Goal: Information Seeking & Learning: Learn about a topic

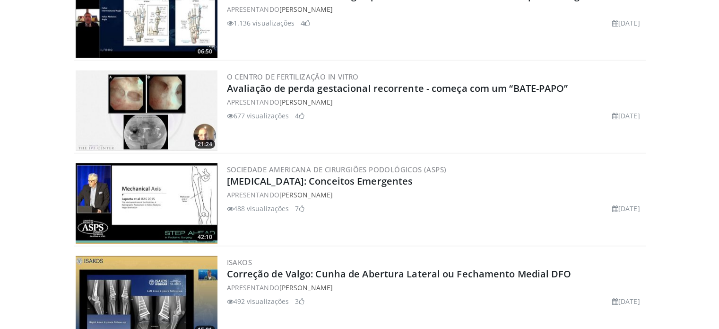
scroll to position [2324, 0]
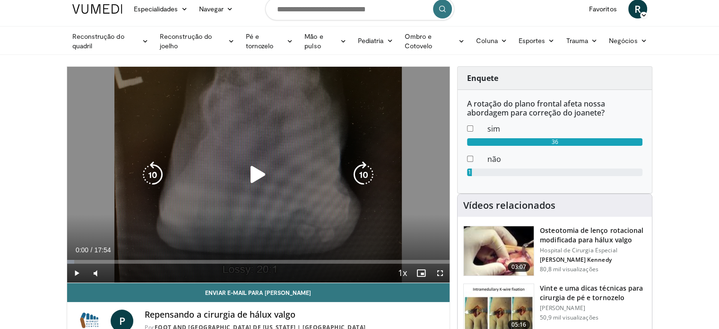
scroll to position [47, 0]
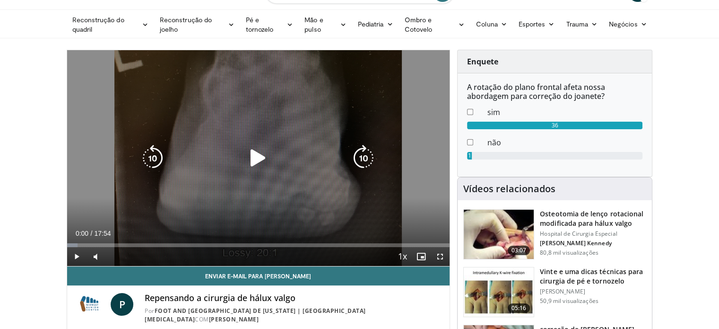
click at [236, 166] on div "Video Player" at bounding box center [258, 158] width 230 height 19
click at [227, 120] on div "10 seconds Tap to unmute" at bounding box center [258, 158] width 383 height 216
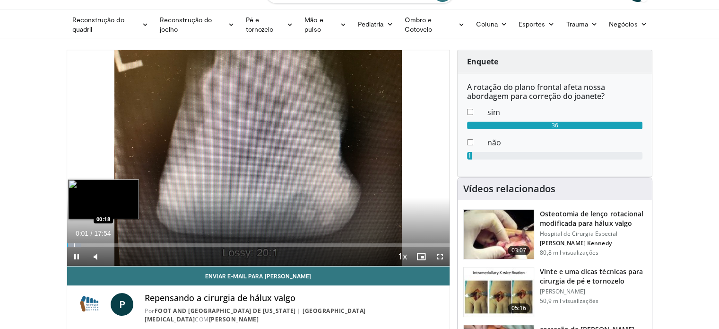
click at [74, 244] on div "Progress Bar" at bounding box center [74, 245] width 1 height 4
click at [77, 244] on div "Progress Bar" at bounding box center [77, 245] width 1 height 4
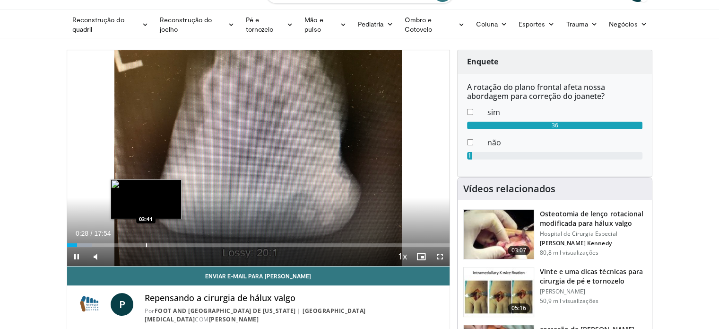
click at [146, 239] on div "Loaded : 6.52% 00:28 03:41" at bounding box center [258, 242] width 383 height 9
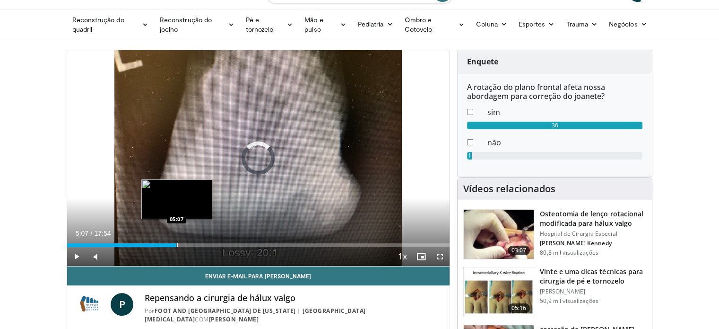
click at [177, 244] on div "Progress Bar" at bounding box center [177, 245] width 1 height 4
click at [188, 243] on div "Progress Bar" at bounding box center [188, 245] width 1 height 4
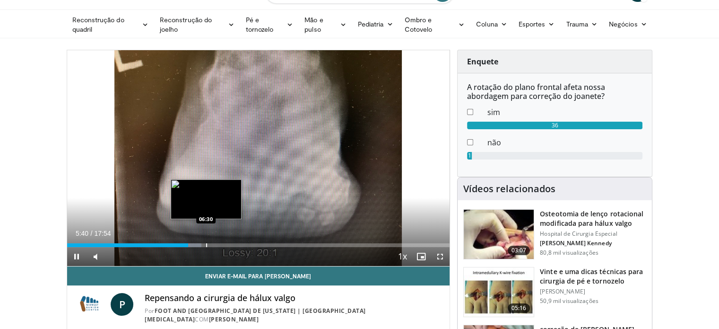
click at [206, 243] on div "Progress Bar" at bounding box center [206, 245] width 1 height 4
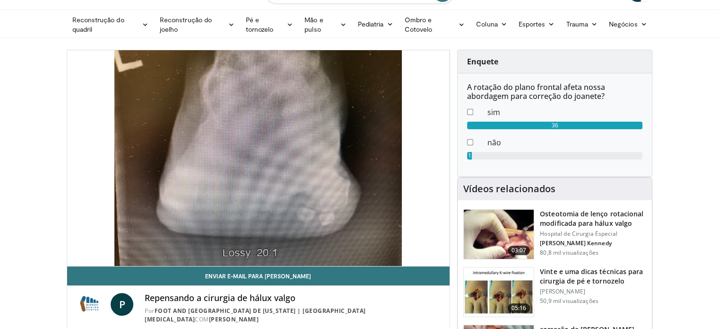
click at [225, 243] on div "10 seconds Tap to unmute" at bounding box center [258, 158] width 383 height 216
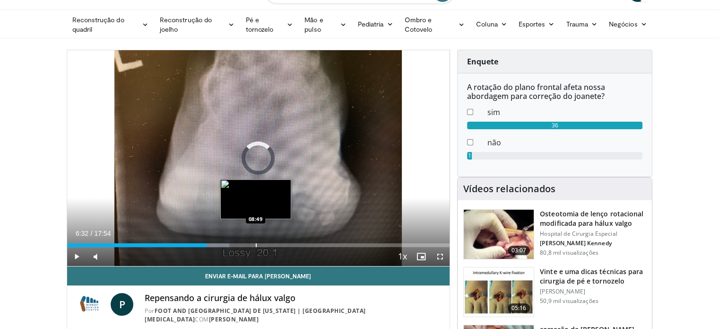
click at [256, 245] on div "Progress Bar" at bounding box center [256, 245] width 1 height 4
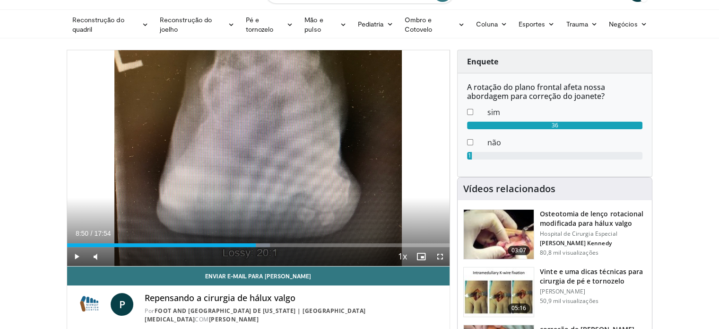
click at [276, 247] on div "Current Time 8:50 / Duration 17:54 Play Skip Backward Skip Forward Mute 12% Loa…" at bounding box center [258, 256] width 383 height 19
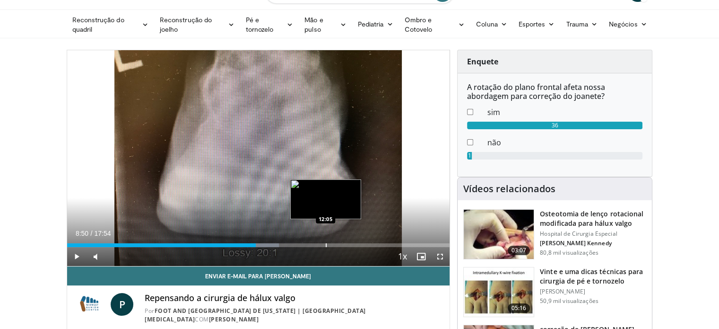
click at [326, 243] on div "Progress Bar" at bounding box center [326, 245] width 1 height 4
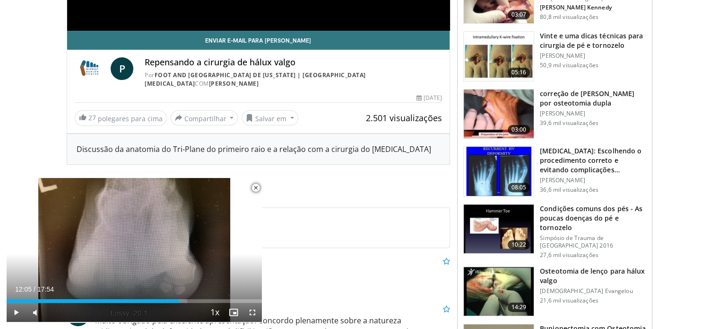
scroll to position [284, 0]
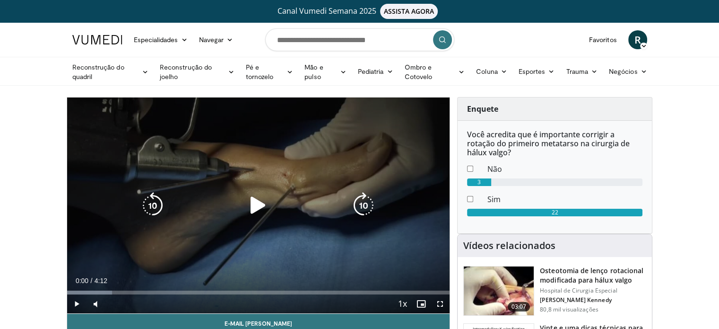
click at [251, 210] on icon "Video Player" at bounding box center [258, 205] width 26 height 26
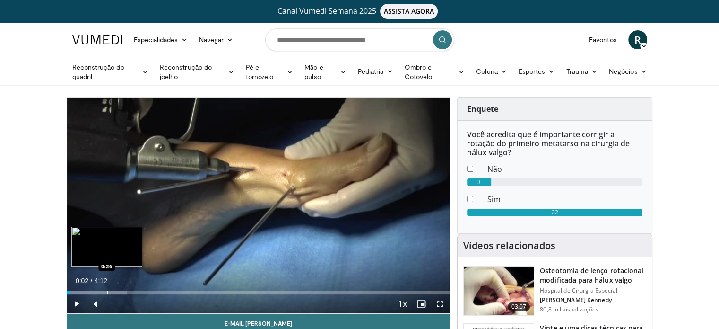
click at [106, 287] on div "Loaded : 15.70% 0:26 0:26" at bounding box center [258, 289] width 383 height 9
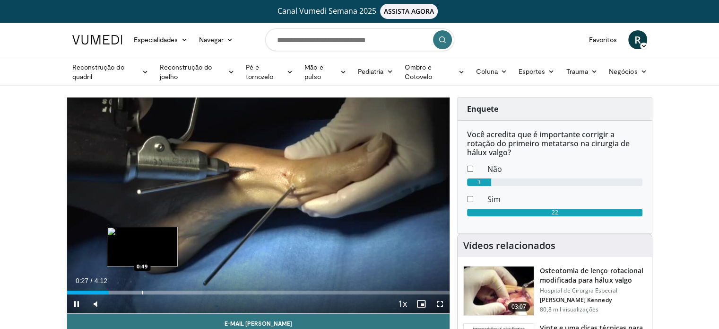
click at [142, 291] on div "Progress Bar" at bounding box center [142, 292] width 1 height 4
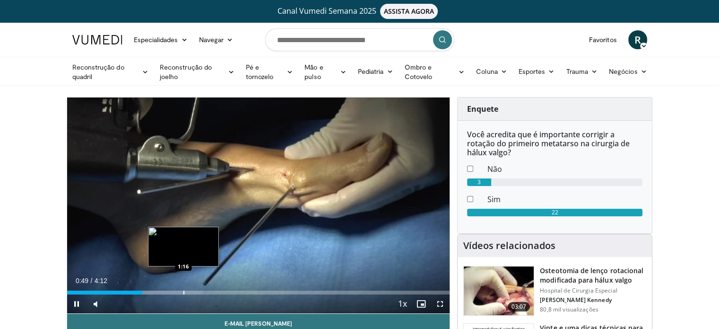
click at [183, 289] on div "Loaded : 35.37% 0:49 1:16" at bounding box center [258, 289] width 383 height 9
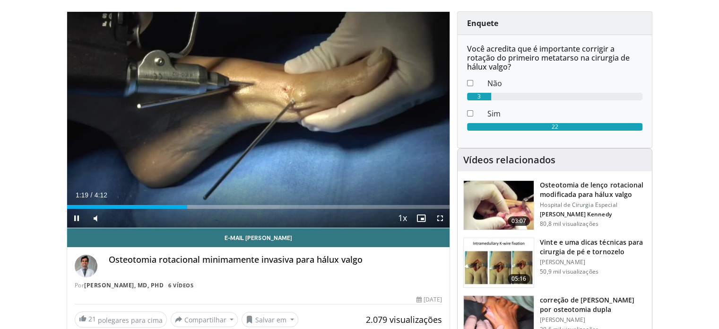
scroll to position [95, 0]
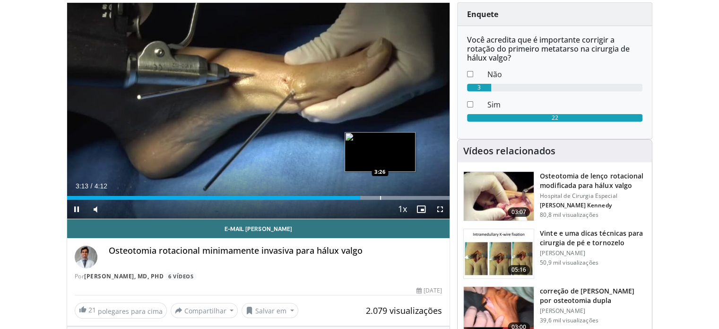
click at [379, 196] on div "Loaded : 100.00% 3:13 3:26" at bounding box center [258, 198] width 383 height 4
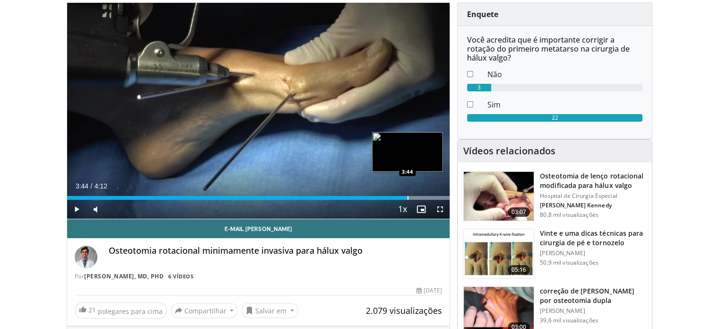
click at [408, 196] on div "Progress Bar" at bounding box center [408, 198] width 1 height 4
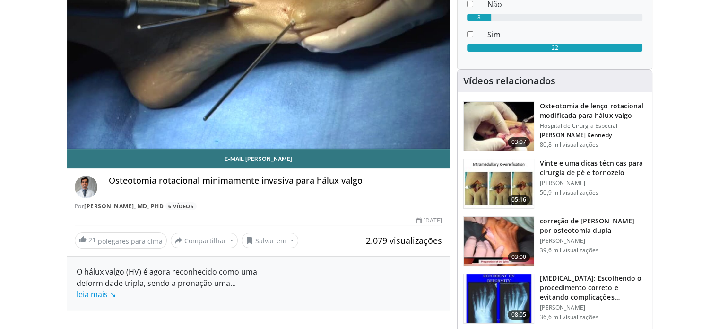
scroll to position [284, 0]
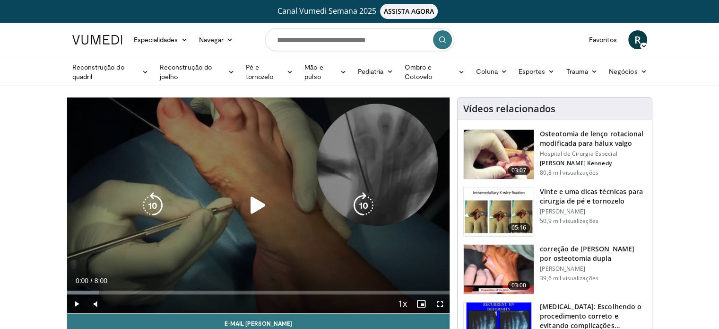
click at [251, 181] on div "10 seconds Tap to unmute" at bounding box center [258, 205] width 383 height 216
click at [255, 223] on div "10 seconds Tap to unmute" at bounding box center [258, 205] width 383 height 216
click at [257, 214] on icon "Video Player" at bounding box center [258, 205] width 26 height 26
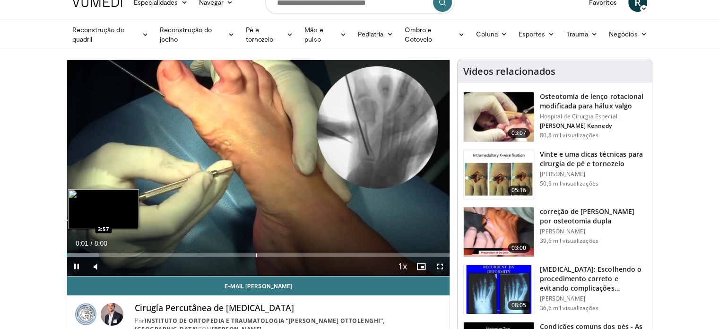
scroll to position [95, 0]
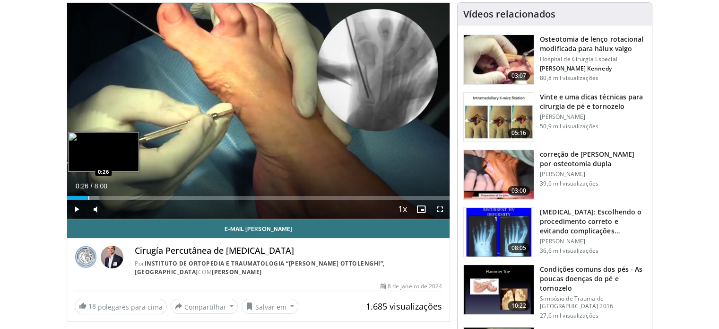
click at [88, 196] on div "Progress Bar" at bounding box center [88, 198] width 1 height 4
click at [99, 196] on div "Progress Bar" at bounding box center [99, 198] width 1 height 4
click at [117, 196] on div "Progress Bar" at bounding box center [117, 198] width 1 height 4
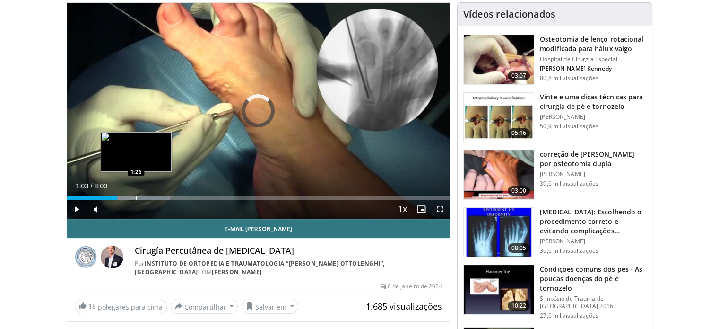
click at [136, 194] on div "Loaded : 26.97% 1:03 1:26" at bounding box center [258, 195] width 383 height 9
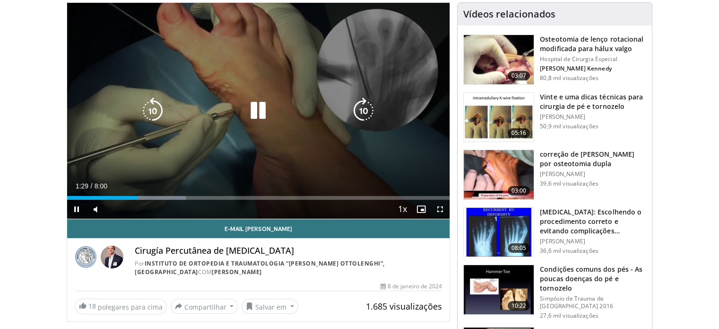
click at [149, 194] on div "Loaded : 31.12% 1:29 1:26" at bounding box center [258, 195] width 383 height 9
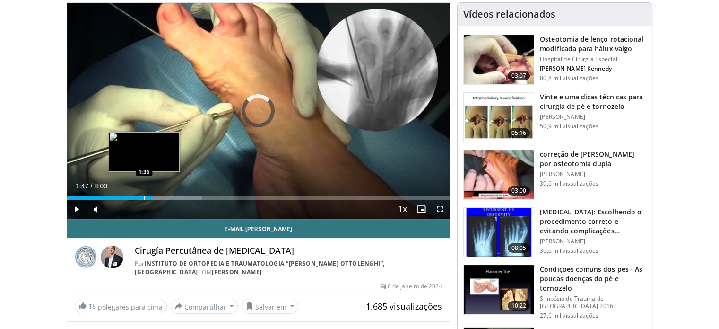
click at [144, 194] on div "Loaded : 35.28% 1:47 1:36" at bounding box center [258, 195] width 383 height 9
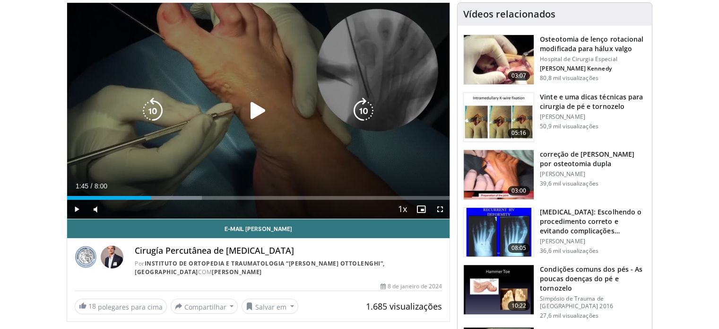
click at [151, 193] on div "Loaded : 35.28% 1:45 1:45" at bounding box center [258, 195] width 383 height 9
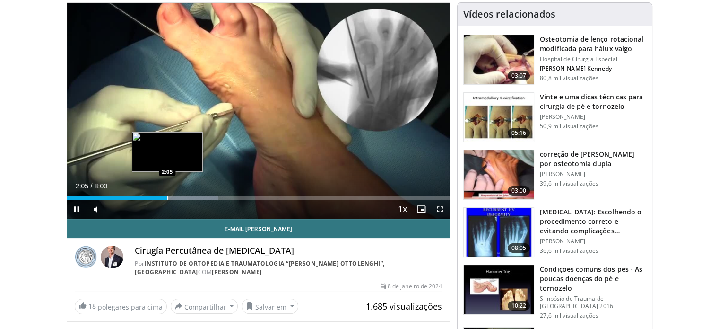
click at [166, 196] on div "Loaded : 39.43% 2:05 2:05" at bounding box center [258, 198] width 383 height 4
click at [171, 196] on div "Progress Bar" at bounding box center [171, 198] width 1 height 4
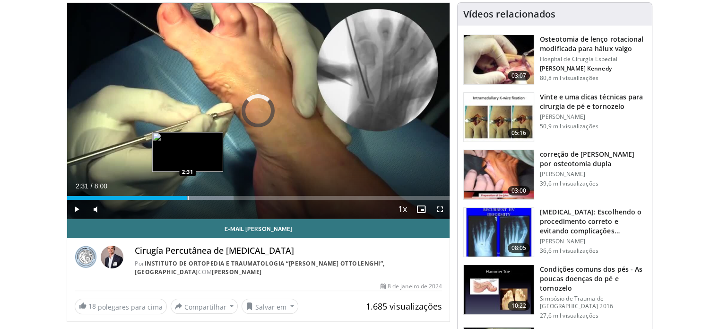
click at [188, 196] on div "Progress Bar" at bounding box center [188, 198] width 1 height 4
click at [195, 193] on div "Loaded : 43.58% 2:31 2:39" at bounding box center [258, 195] width 383 height 9
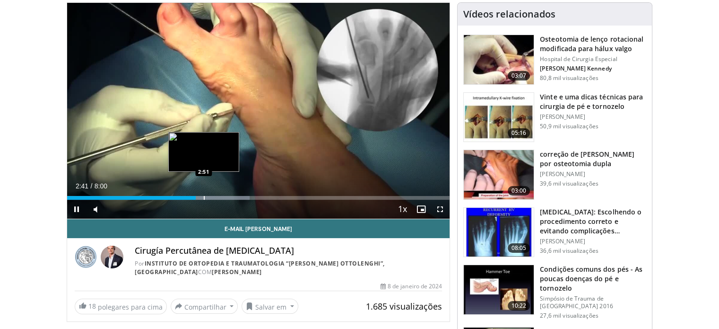
click at [204, 193] on div "Loaded : 47.73% 2:42 2:51" at bounding box center [258, 195] width 383 height 9
click at [214, 192] on div "Loaded : 49.81% 2:54 3:04" at bounding box center [258, 195] width 383 height 9
click at [226, 196] on div "Progress Bar" at bounding box center [226, 198] width 1 height 4
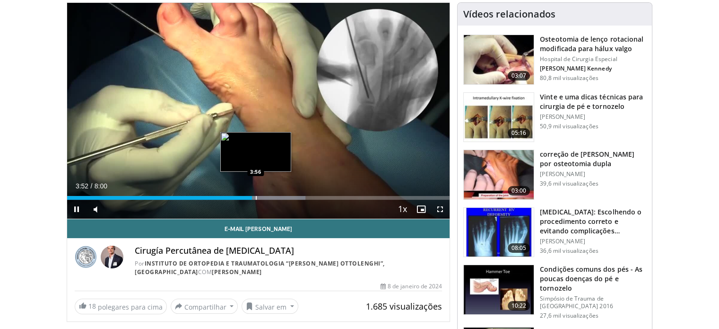
drag, startPoint x: 255, startPoint y: 198, endPoint x: 259, endPoint y: 194, distance: 5.0
click at [256, 197] on div "Progress Bar" at bounding box center [256, 198] width 1 height 4
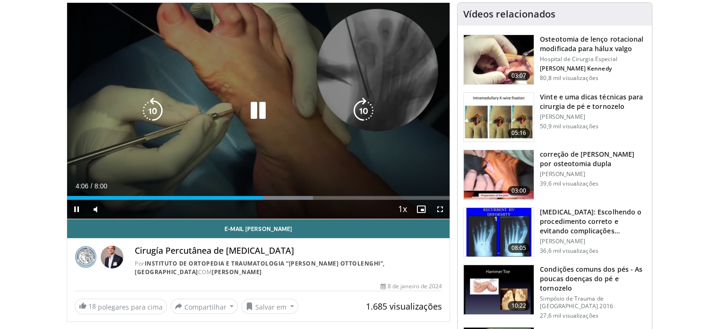
click at [271, 200] on div "Current Time 4:06 / Duration 8:00 Pause Skip Backward Skip Forward Mute Loaded …" at bounding box center [258, 209] width 383 height 19
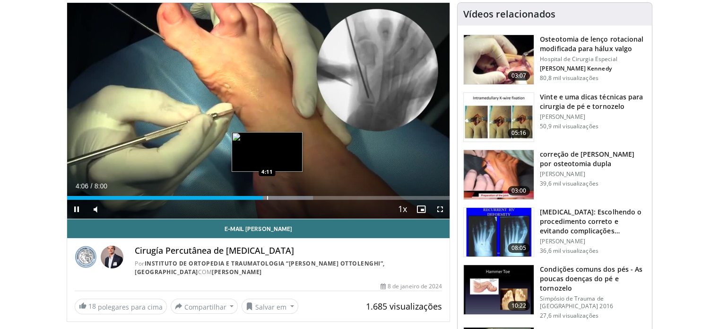
click at [267, 196] on div "Progress Bar" at bounding box center [267, 198] width 1 height 4
click at [276, 196] on div "Progress Bar" at bounding box center [276, 198] width 1 height 4
click at [279, 196] on div "Progress Bar" at bounding box center [279, 198] width 1 height 4
click at [288, 196] on div "Progress Bar" at bounding box center [288, 198] width 1 height 4
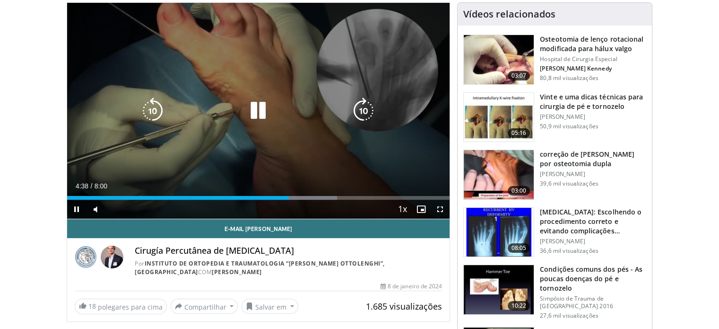
click at [291, 196] on video-js "**********" at bounding box center [258, 111] width 383 height 216
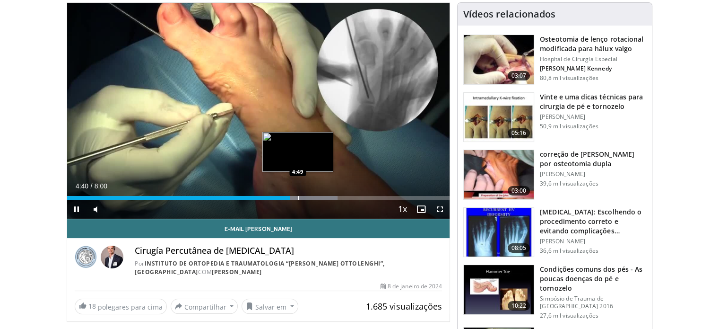
click at [298, 197] on div "Progress Bar" at bounding box center [298, 198] width 1 height 4
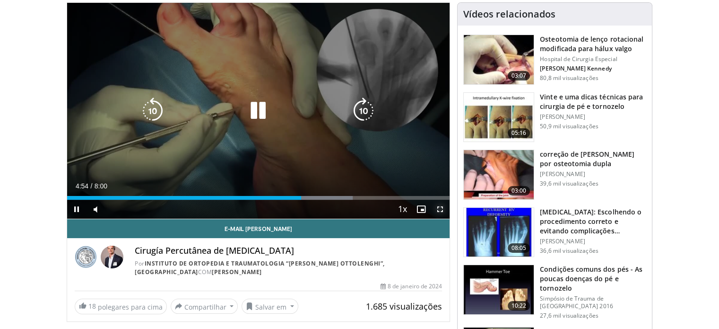
drag, startPoint x: 439, startPoint y: 208, endPoint x: 439, endPoint y: 265, distance: 57.2
click at [439, 208] on span "Video Player" at bounding box center [440, 209] width 19 height 19
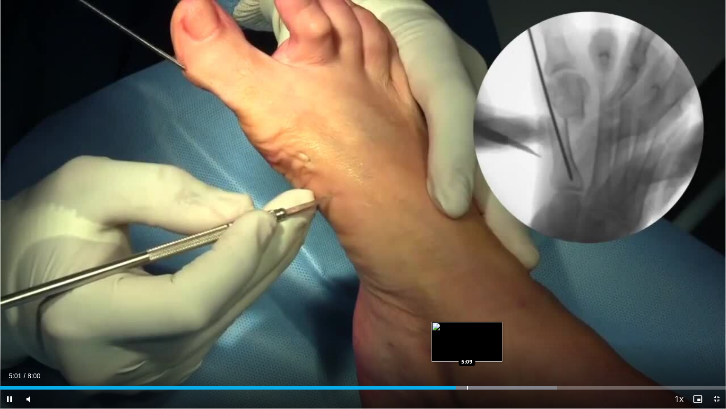
click at [468, 328] on div "Progress Bar" at bounding box center [467, 387] width 1 height 4
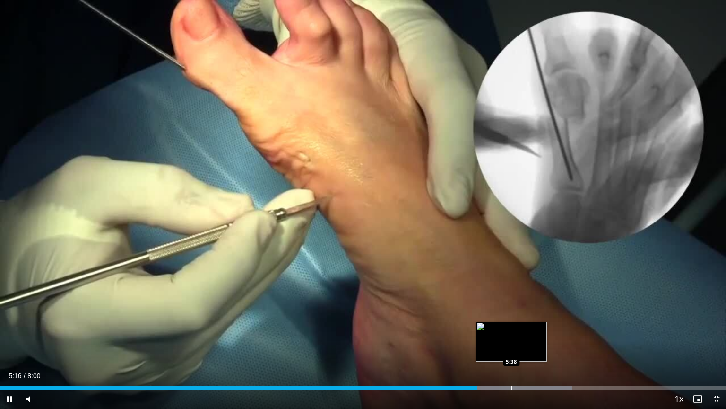
click at [512, 328] on video-js "**********" at bounding box center [363, 204] width 726 height 409
click at [511, 328] on div "Loaded : 78.87% 5:16 5:38" at bounding box center [363, 384] width 726 height 9
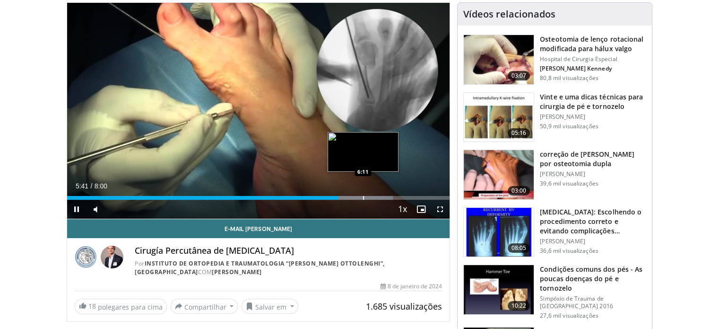
click at [364, 198] on div "Loaded : 85.10% 5:41 6:11" at bounding box center [258, 198] width 383 height 4
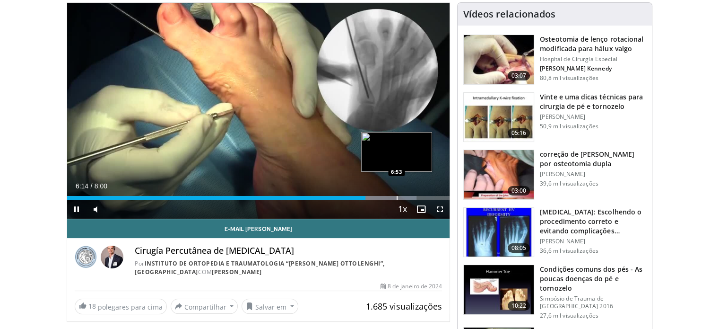
click at [397, 197] on div "Progress Bar" at bounding box center [397, 198] width 1 height 4
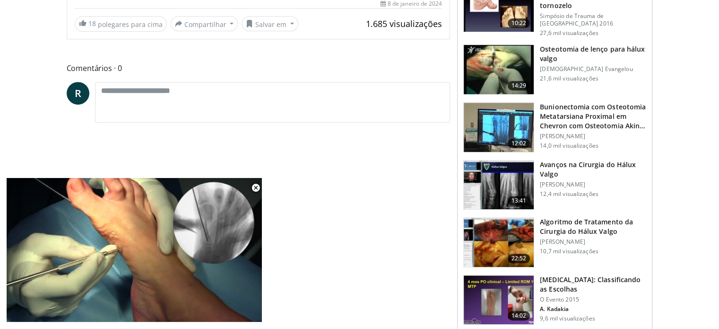
scroll to position [378, 0]
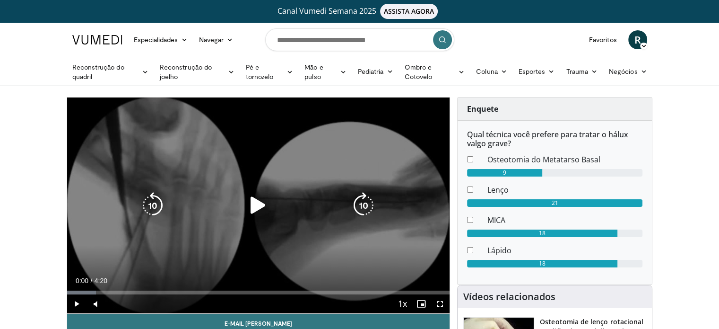
click at [256, 210] on icon "Video Player" at bounding box center [258, 205] width 26 height 26
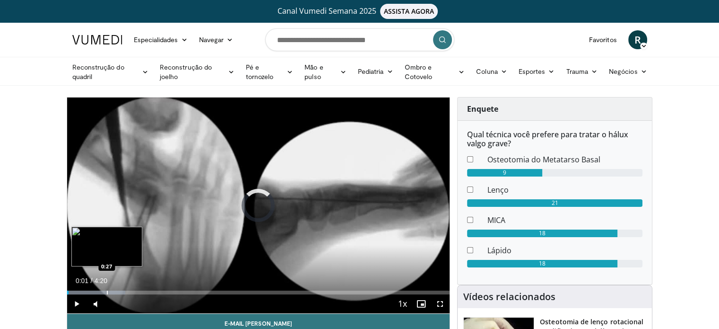
click at [105, 290] on div "Progress Bar" at bounding box center [96, 292] width 58 height 4
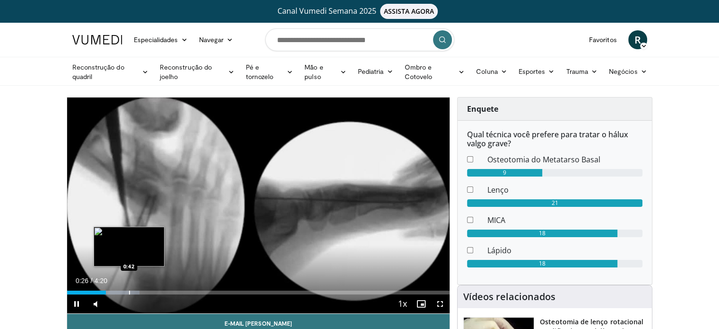
click at [129, 290] on div "Progress Bar" at bounding box center [129, 292] width 1 height 4
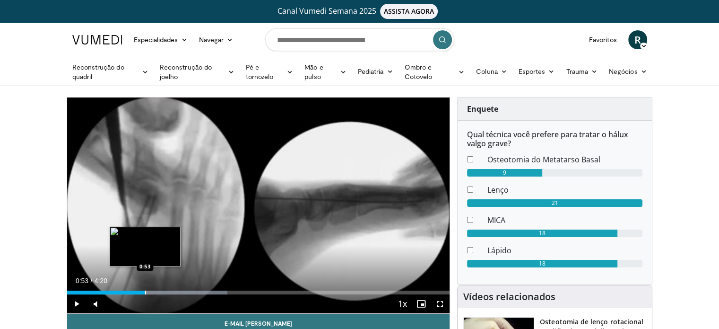
click at [145, 290] on div "Progress Bar" at bounding box center [145, 292] width 1 height 4
click at [155, 290] on div "Progress Bar" at bounding box center [155, 292] width 1 height 4
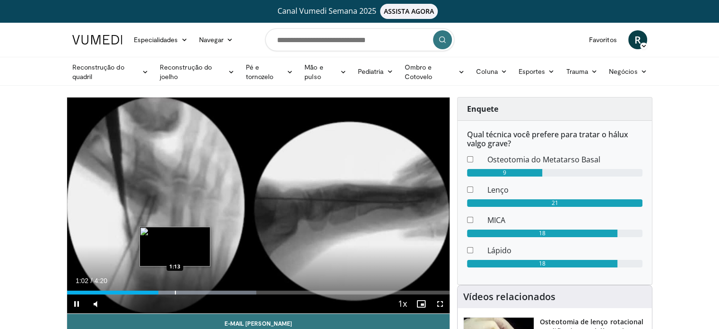
click at [175, 289] on div "Loaded : 49.50% 1:02 1:13" at bounding box center [258, 289] width 383 height 9
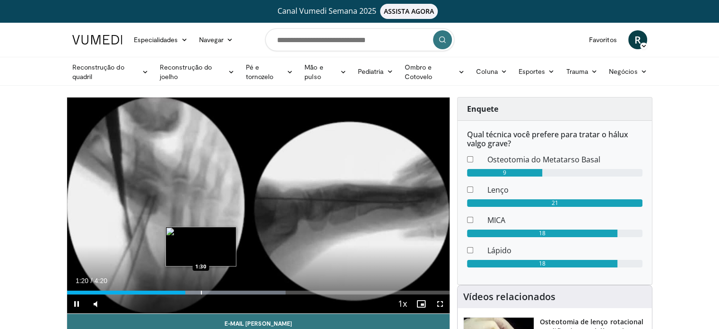
click at [201, 292] on div "Progress Bar" at bounding box center [201, 292] width 1 height 4
click at [210, 291] on div "Progress Bar" at bounding box center [210, 292] width 1 height 4
click at [224, 293] on div "Progress Bar" at bounding box center [224, 292] width 1 height 4
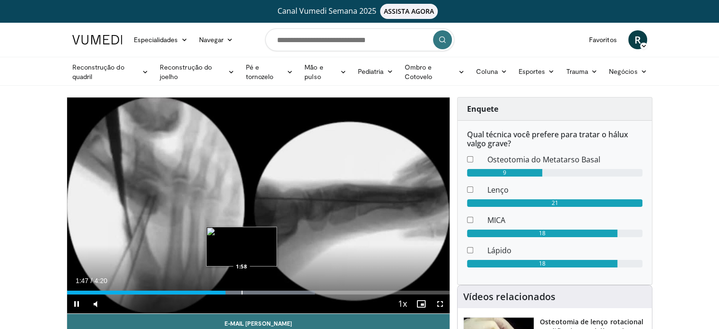
click at [242, 293] on div "Progress Bar" at bounding box center [242, 292] width 1 height 4
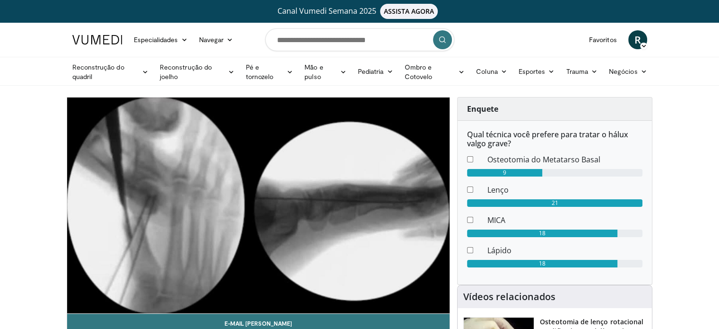
click at [256, 294] on video-js "**********" at bounding box center [258, 205] width 383 height 216
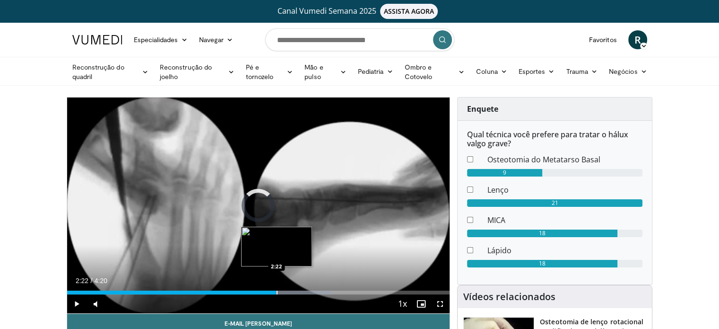
click at [277, 290] on div "Progress Bar" at bounding box center [277, 292] width 1 height 4
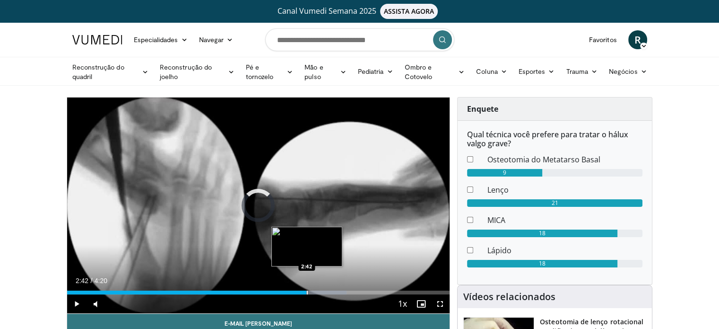
click at [307, 291] on div "Progress Bar" at bounding box center [307, 292] width 1 height 4
click at [318, 292] on div "Progress Bar" at bounding box center [317, 292] width 1 height 4
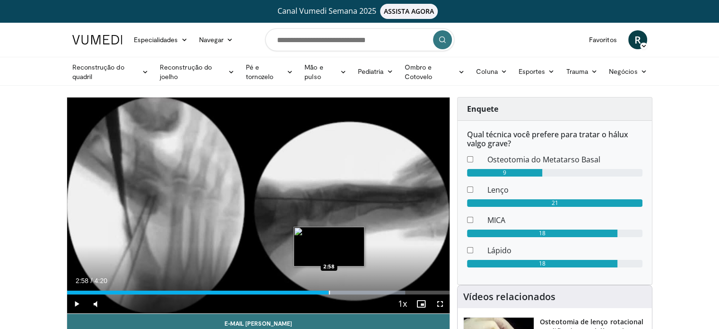
click at [329, 293] on div "Progress Bar" at bounding box center [329, 292] width 1 height 4
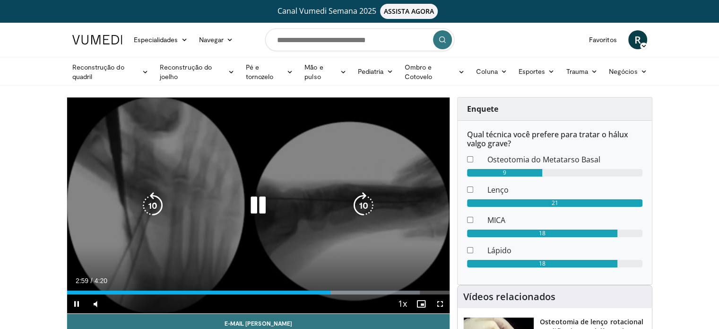
click at [349, 294] on div "Current Time 2:59 / Duration 4:20 Pause Skip Backward Skip Forward Mute Loaded …" at bounding box center [258, 303] width 383 height 19
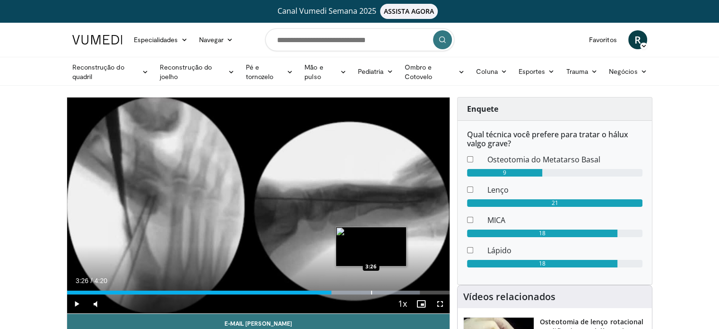
drag, startPoint x: 371, startPoint y: 288, endPoint x: 381, endPoint y: 285, distance: 10.2
click at [371, 287] on div "Loaded : 92.26% 3:26 3:26" at bounding box center [258, 289] width 383 height 9
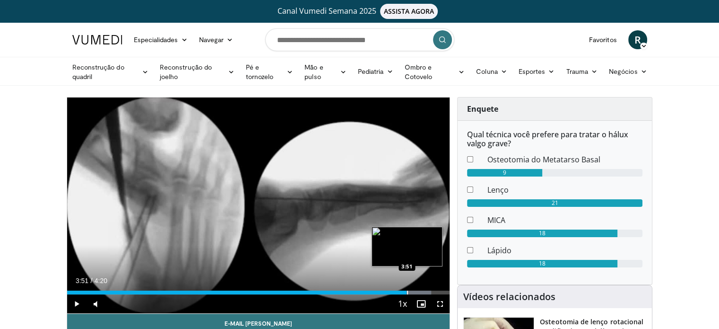
click at [407, 285] on div "Loaded : 95.21% 3:51 3:51" at bounding box center [258, 289] width 383 height 9
click at [426, 286] on div "Loaded : 100.00% 3:51 4:04" at bounding box center [258, 289] width 383 height 9
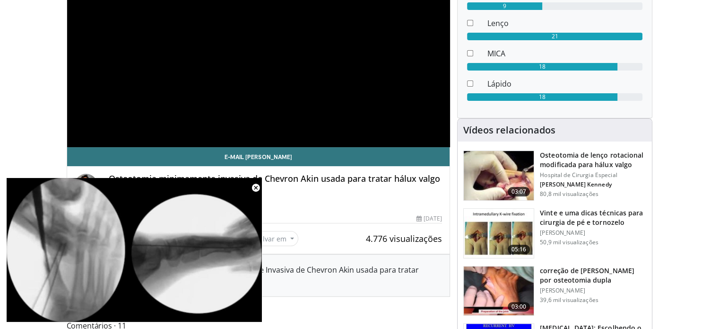
scroll to position [189, 0]
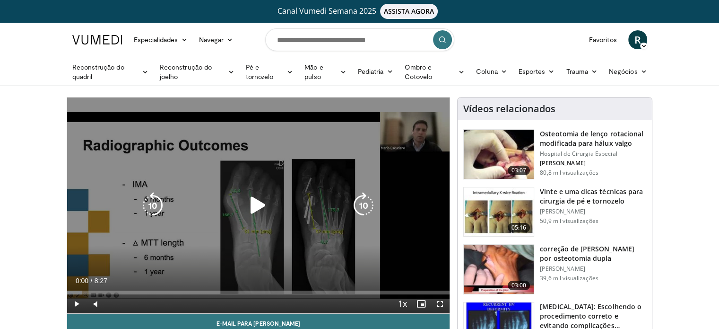
click at [265, 206] on icon "Video Player" at bounding box center [258, 205] width 26 height 26
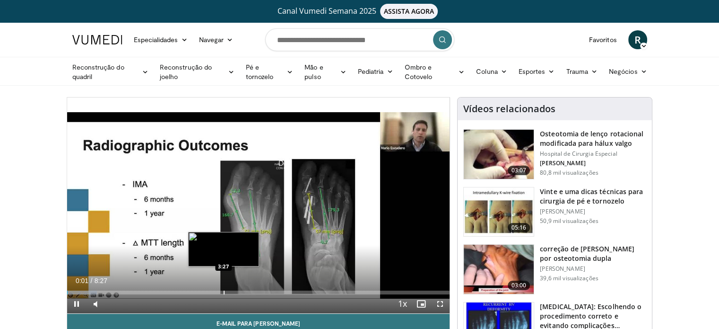
click at [223, 286] on div "Loaded : 7.83% 0:01 3:27" at bounding box center [258, 289] width 383 height 9
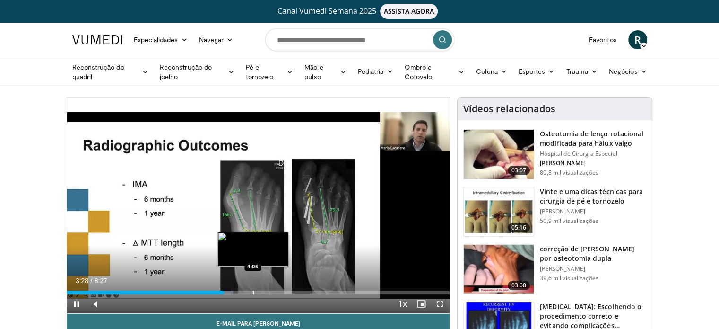
click at [253, 290] on div "Progress Bar" at bounding box center [253, 292] width 1 height 4
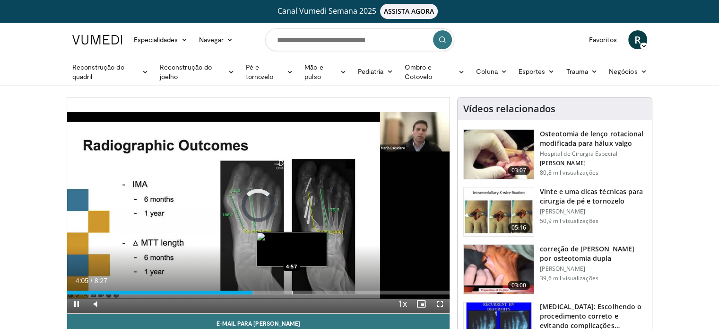
click at [292, 290] on div "Progress Bar" at bounding box center [292, 292] width 1 height 4
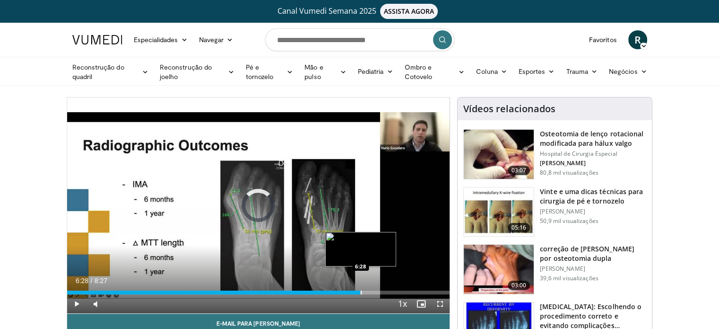
click at [360, 289] on div "Loaded : 59.17% 6:28 6:28" at bounding box center [258, 289] width 383 height 9
click at [406, 290] on div "Progress Bar" at bounding box center [406, 292] width 1 height 4
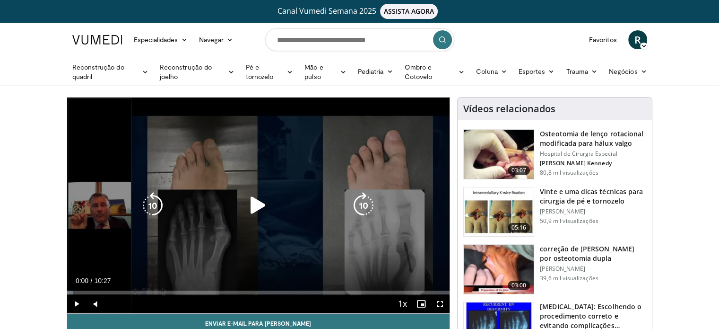
click at [256, 196] on icon "Video Player" at bounding box center [258, 205] width 26 height 26
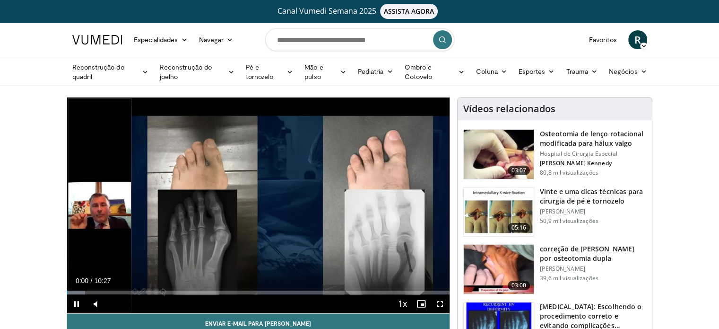
click at [236, 295] on div "Current Time 0:00 / Duration 10:27 Pause Skip Backward Skip Forward Mute Loaded…" at bounding box center [258, 303] width 383 height 19
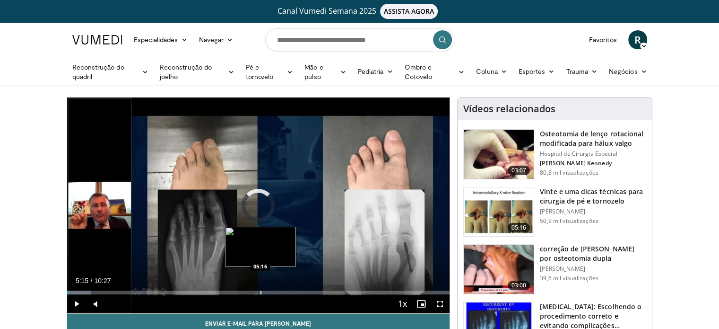
click at [261, 291] on div "Progress Bar" at bounding box center [261, 292] width 1 height 4
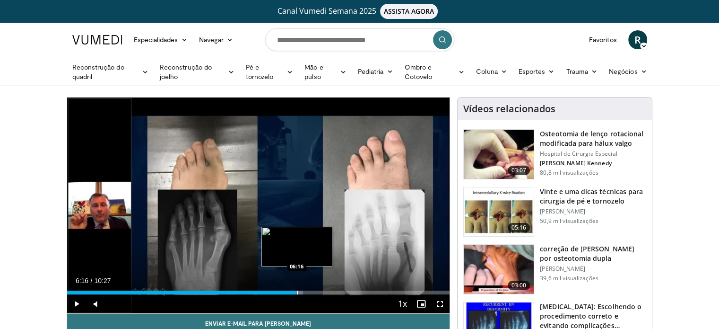
click at [297, 290] on div "Loaded : 61.69% 06:16 06:16" at bounding box center [258, 289] width 383 height 9
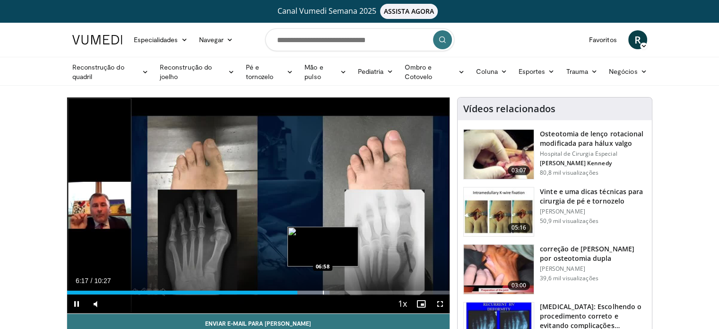
click at [323, 291] on div "Progress Bar" at bounding box center [323, 292] width 1 height 4
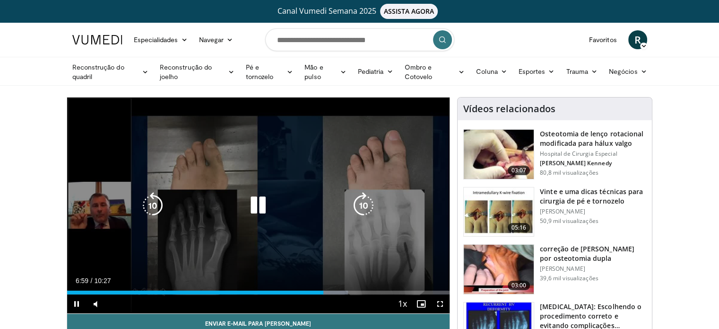
click at [271, 218] on div "10 seconds Tap to unmute" at bounding box center [258, 205] width 383 height 216
click at [267, 209] on icon "Video Player" at bounding box center [258, 205] width 26 height 26
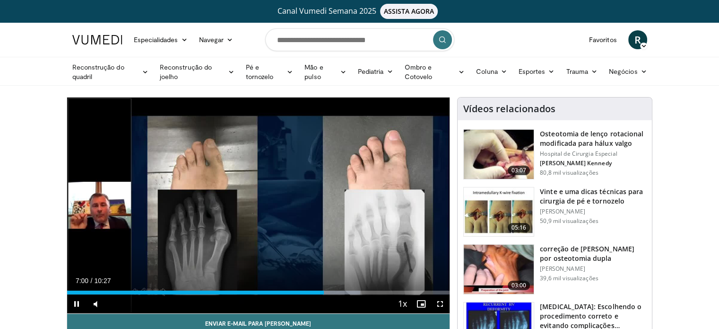
click at [160, 294] on div "Current Time 7:00 / Duration 10:27 Pause Skip Backward Skip Forward Mute Loaded…" at bounding box center [258, 303] width 383 height 19
click at [150, 290] on div "Progress Bar" at bounding box center [150, 292] width 1 height 4
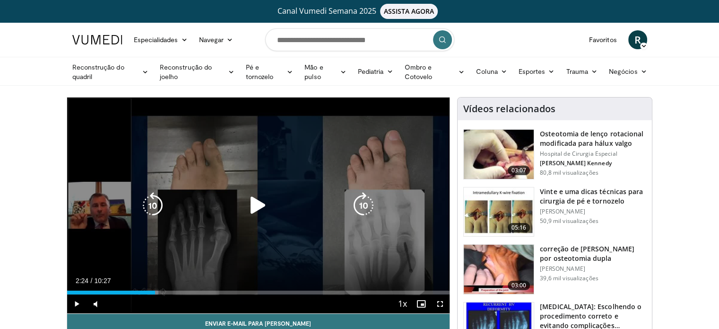
click at [155, 291] on div "Loaded : 23.95% 02:24 02:44" at bounding box center [258, 292] width 383 height 4
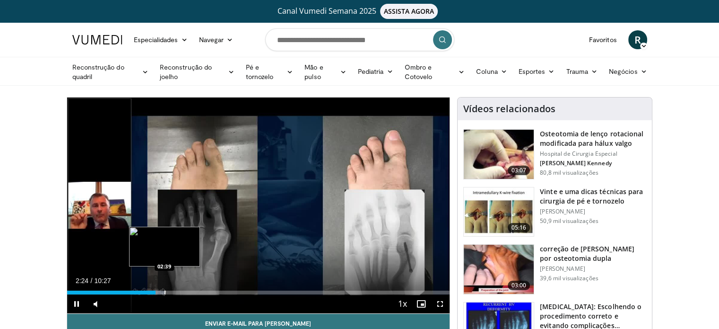
click at [165, 291] on div "Progress Bar" at bounding box center [165, 292] width 1 height 4
click at [177, 291] on div "Progress Bar" at bounding box center [177, 292] width 1 height 4
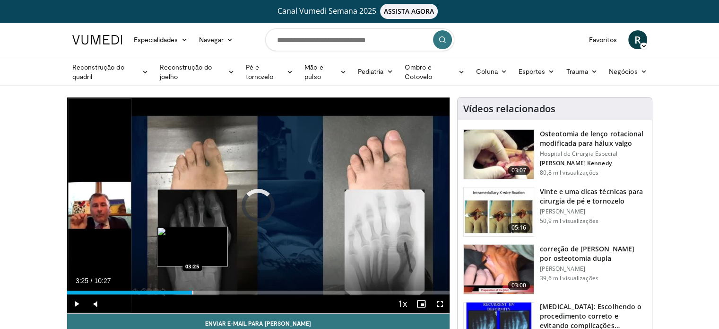
click at [192, 291] on div "Progress Bar" at bounding box center [192, 292] width 1 height 4
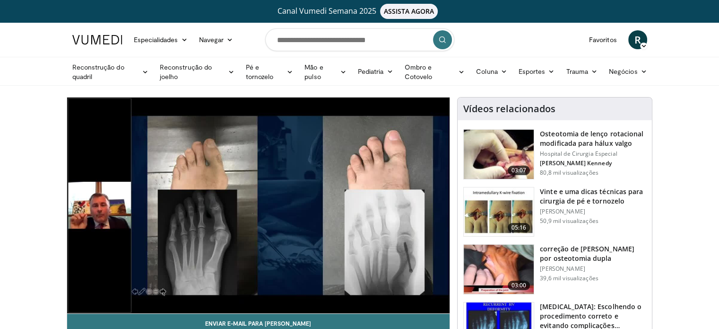
click at [205, 291] on video-js "**********" at bounding box center [258, 205] width 383 height 216
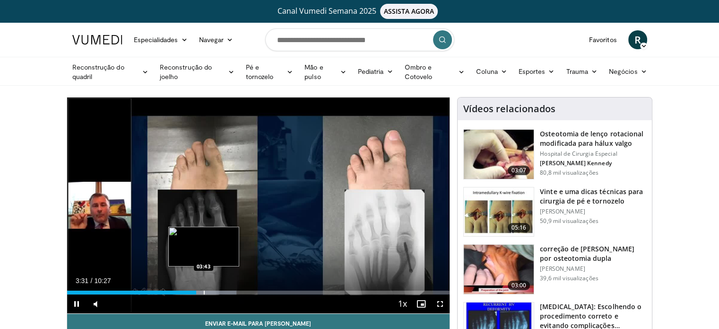
click at [204, 293] on div "Progress Bar" at bounding box center [204, 292] width 1 height 4
click at [212, 292] on div "Progress Bar" at bounding box center [212, 292] width 1 height 4
click at [225, 290] on div "Progress Bar" at bounding box center [225, 292] width 1 height 4
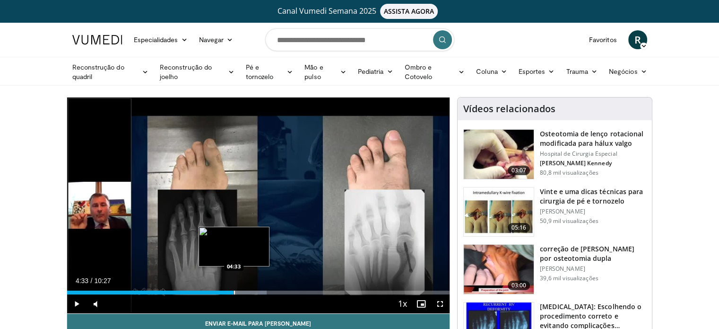
click at [234, 291] on div "Progress Bar" at bounding box center [234, 292] width 1 height 4
click at [247, 291] on div "Progress Bar" at bounding box center [247, 292] width 1 height 4
click at [254, 291] on div "Progress Bar" at bounding box center [254, 292] width 1 height 4
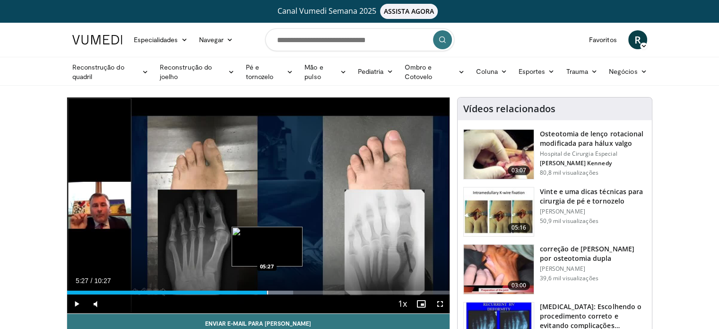
click at [267, 291] on div "Progress Bar" at bounding box center [267, 292] width 1 height 4
click at [278, 290] on div "Progress Bar" at bounding box center [278, 292] width 1 height 4
click at [292, 291] on div "Progress Bar" at bounding box center [291, 292] width 1 height 4
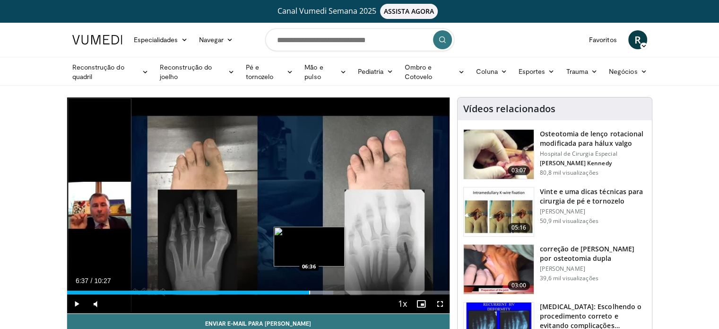
click at [309, 292] on div "Progress Bar" at bounding box center [309, 292] width 1 height 4
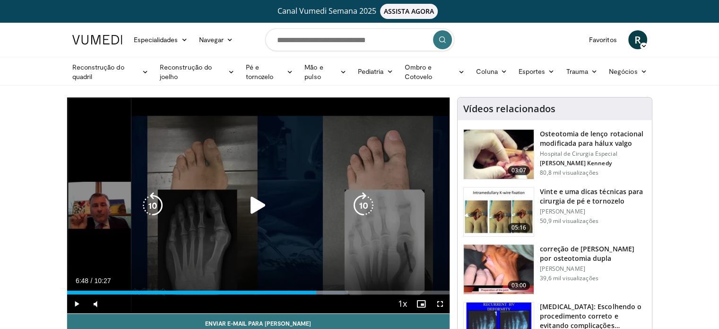
click at [316, 292] on div "Loaded : 73.44% 06:39 06:36" at bounding box center [258, 292] width 383 height 4
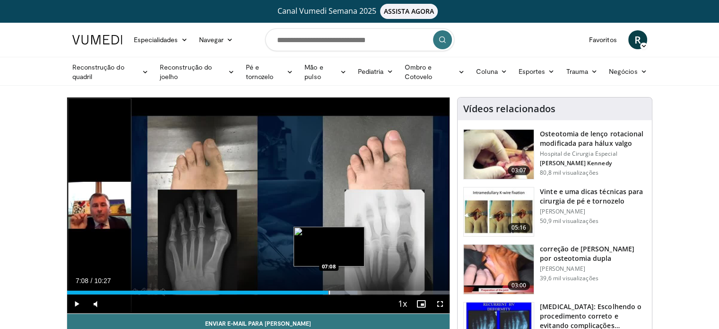
click at [328, 289] on div "Loaded : 75.93% 07:08 07:08" at bounding box center [258, 289] width 383 height 9
click at [347, 289] on div "Loaded : 78.23% 07:09 07:38" at bounding box center [258, 289] width 383 height 9
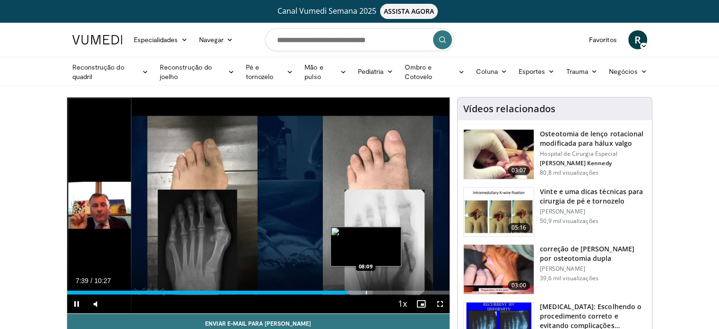
click at [366, 290] on div "Progress Bar" at bounding box center [366, 292] width 1 height 4
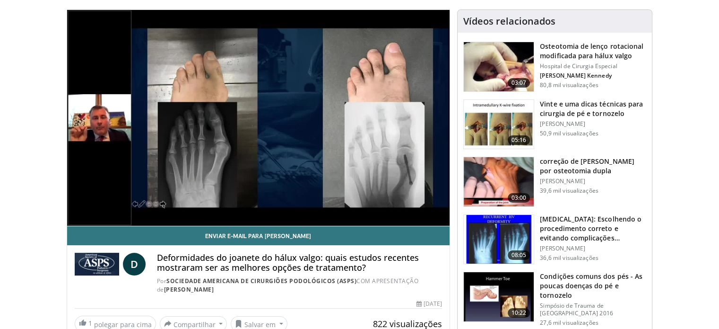
scroll to position [95, 0]
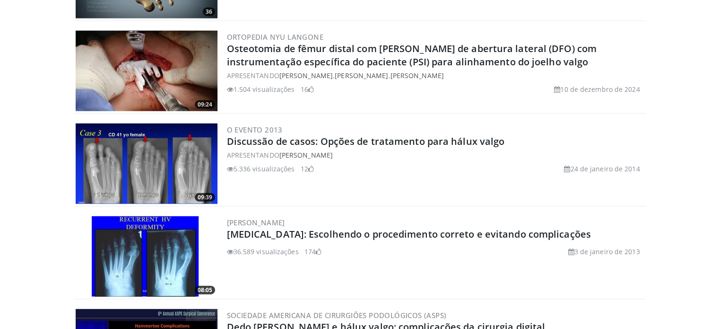
scroll to position [2412, 0]
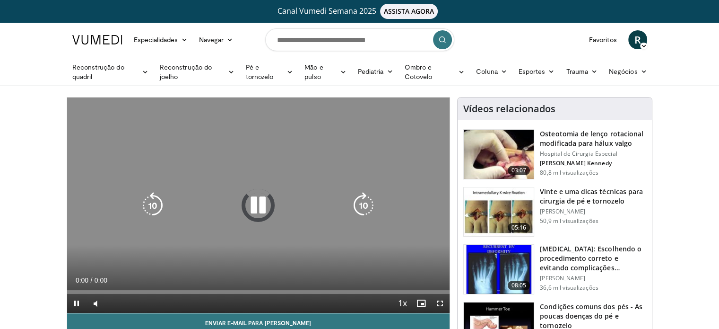
scroll to position [47, 0]
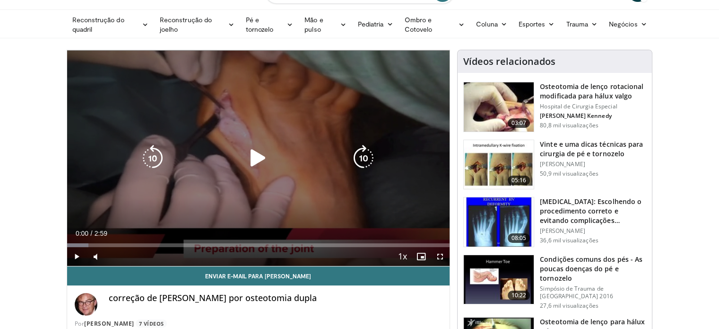
click at [256, 157] on icon "Video Player" at bounding box center [258, 158] width 26 height 26
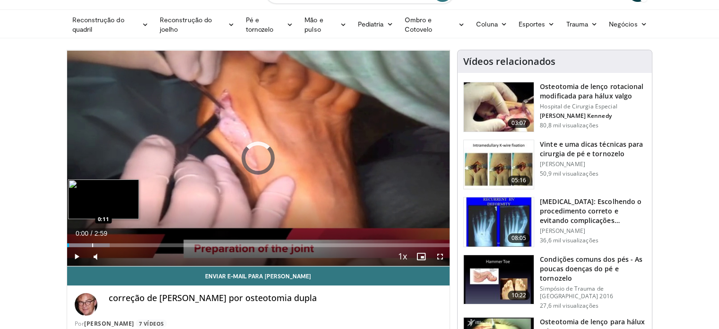
click at [92, 241] on div "Loaded : 11.12% 0:11 0:11" at bounding box center [258, 242] width 383 height 9
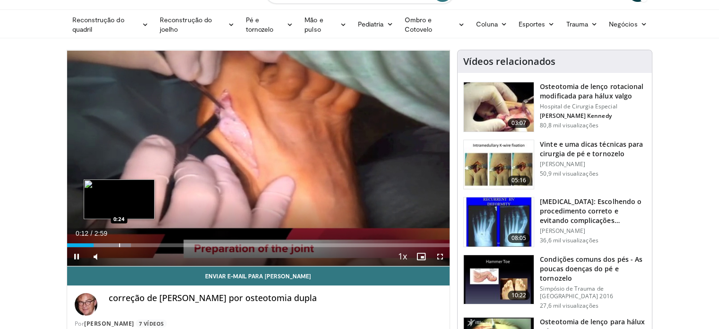
click at [119, 244] on div "Progress Bar" at bounding box center [119, 245] width 1 height 4
click at [132, 245] on div "Progress Bar" at bounding box center [132, 245] width 1 height 4
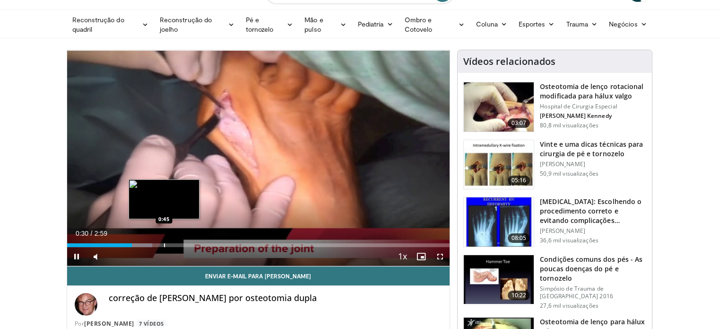
click at [164, 245] on div "Progress Bar" at bounding box center [164, 245] width 1 height 4
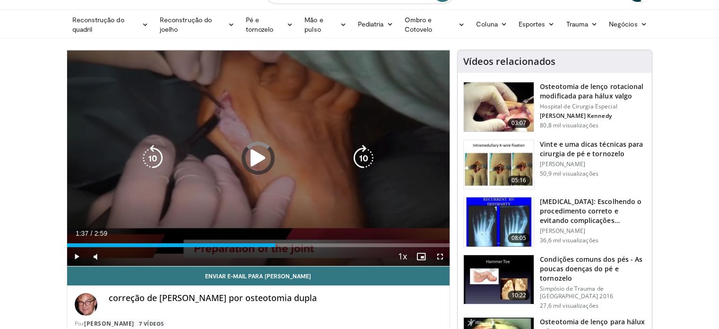
click at [275, 243] on div "Loaded : 26.27% 1:37 1:29" at bounding box center [258, 245] width 383 height 4
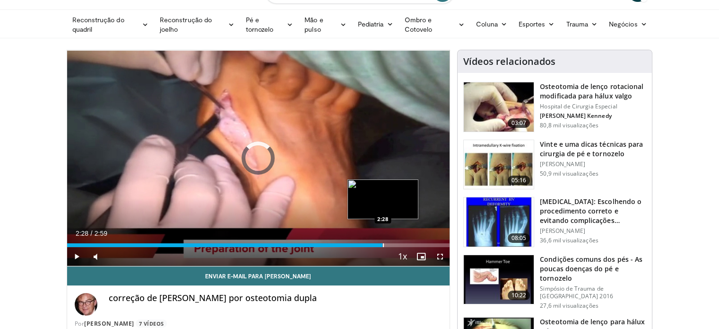
click at [383, 243] on div "Progress Bar" at bounding box center [383, 245] width 1 height 4
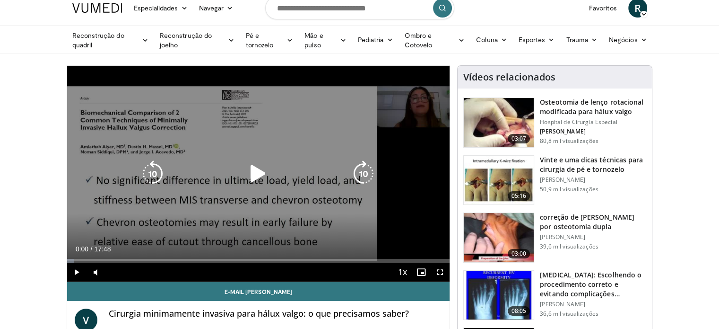
scroll to position [47, 0]
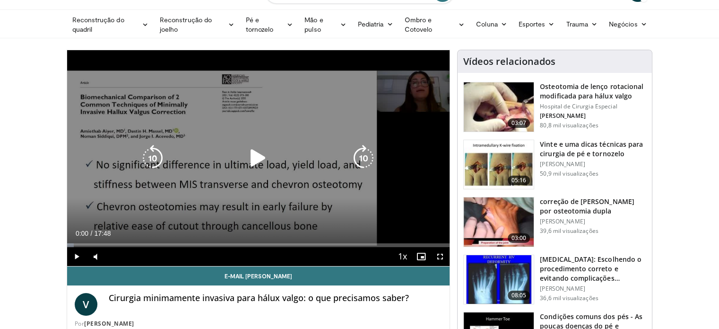
click at [253, 158] on icon "Video Player" at bounding box center [258, 158] width 26 height 26
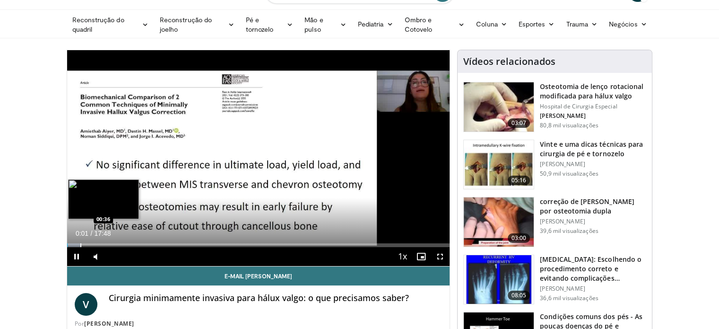
click at [80, 244] on div "Progress Bar" at bounding box center [80, 245] width 1 height 4
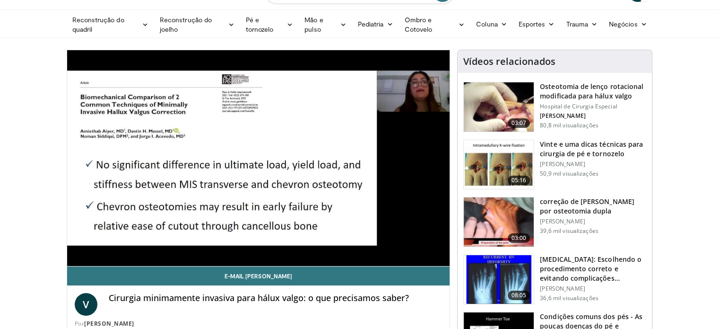
click at [101, 244] on div "10 seconds Tap to unmute" at bounding box center [258, 158] width 383 height 216
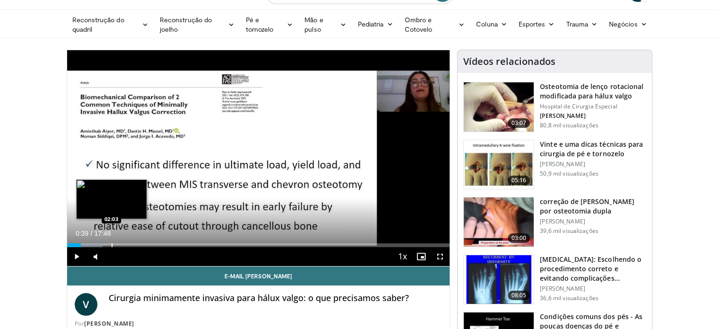
click at [112, 245] on div "Progress Bar" at bounding box center [112, 245] width 1 height 4
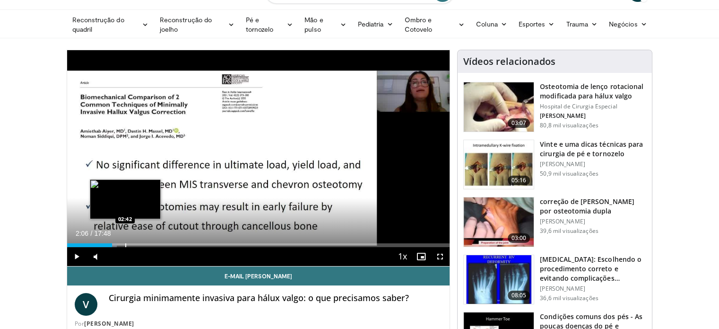
click at [125, 245] on div "Progress Bar" at bounding box center [125, 245] width 1 height 4
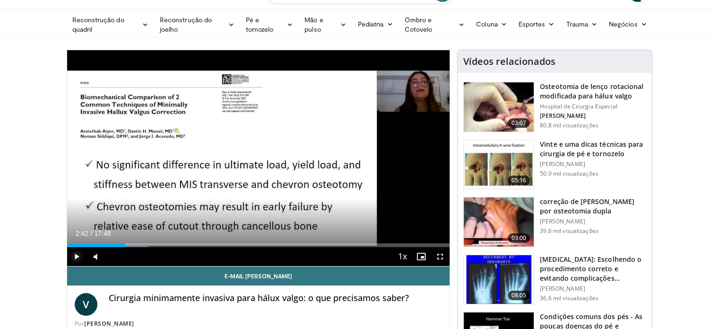
click at [72, 255] on span "Video Player" at bounding box center [76, 256] width 19 height 19
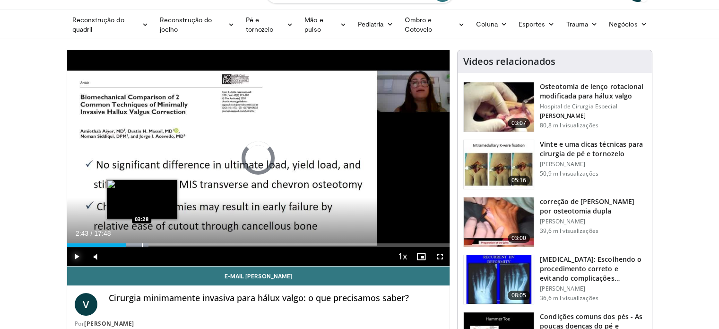
click at [142, 243] on div "Progress Bar" at bounding box center [142, 245] width 1 height 4
click at [146, 241] on div "Loaded : 25.99% 03:41 03:41" at bounding box center [258, 242] width 383 height 9
click at [154, 242] on div "Loaded : 25.99% 03:41 04:04" at bounding box center [258, 242] width 383 height 9
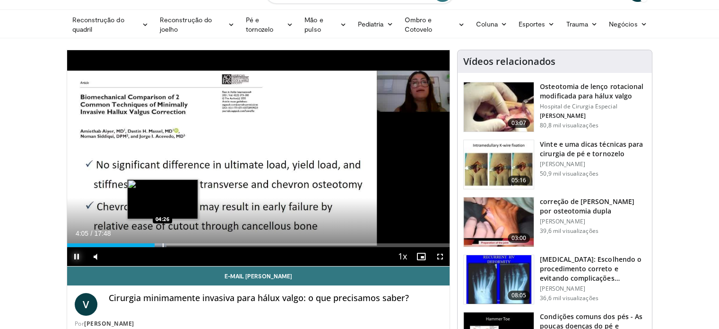
click at [163, 243] on div "Progress Bar" at bounding box center [163, 245] width 1 height 4
click at [177, 242] on div "Loaded : 31.56% 04:30 05:08" at bounding box center [258, 242] width 383 height 9
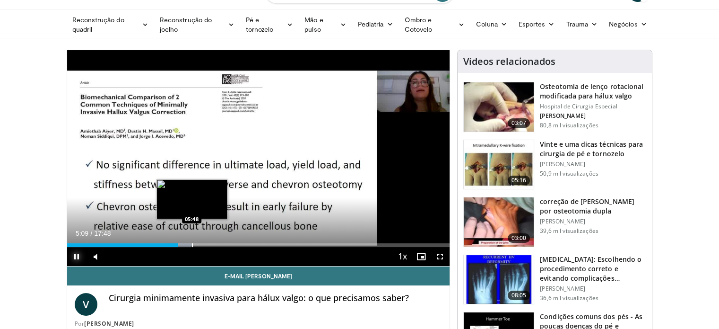
click at [192, 245] on div "Progress Bar" at bounding box center [192, 245] width 1 height 4
click at [201, 243] on div "Progress Bar" at bounding box center [201, 245] width 1 height 4
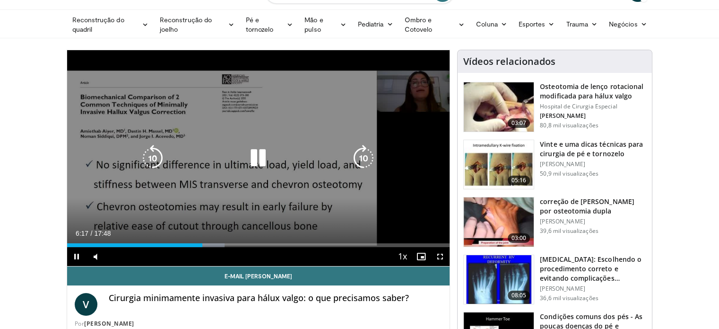
click at [257, 161] on icon "Video Player" at bounding box center [258, 158] width 26 height 26
click at [247, 152] on icon "Video Player" at bounding box center [258, 158] width 26 height 26
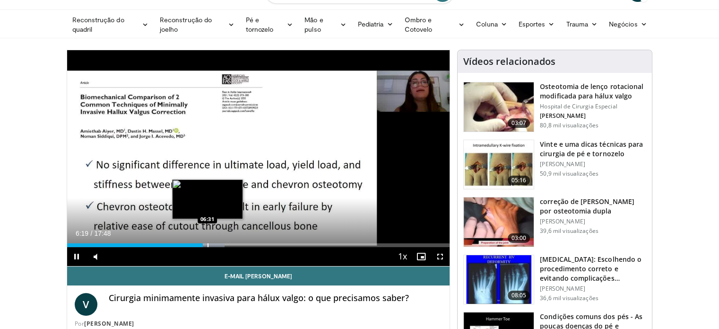
click at [208, 244] on div "Progress Bar" at bounding box center [208, 245] width 1 height 4
click at [216, 244] on div "Progress Bar" at bounding box center [216, 245] width 1 height 4
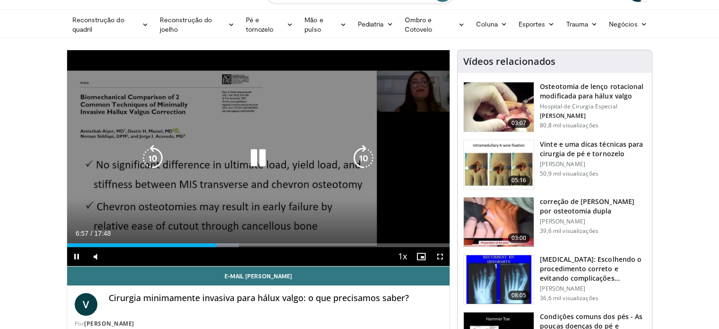
click at [254, 153] on icon "Video Player" at bounding box center [258, 158] width 26 height 26
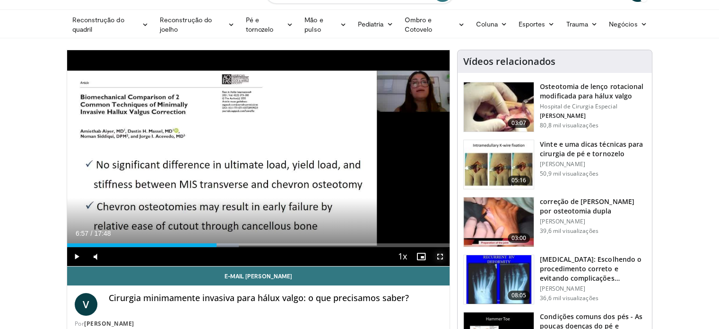
click at [442, 256] on span "Video Player" at bounding box center [440, 256] width 19 height 19
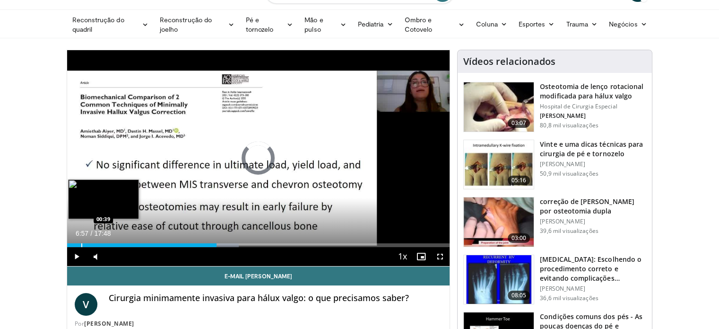
click at [81, 244] on div "Progress Bar" at bounding box center [81, 245] width 1 height 4
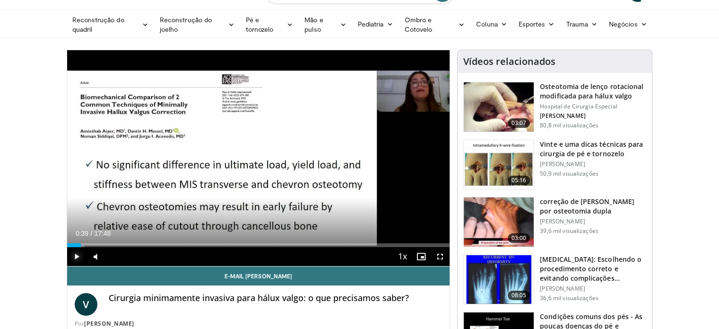
click at [76, 257] on span "Video Player" at bounding box center [76, 256] width 19 height 19
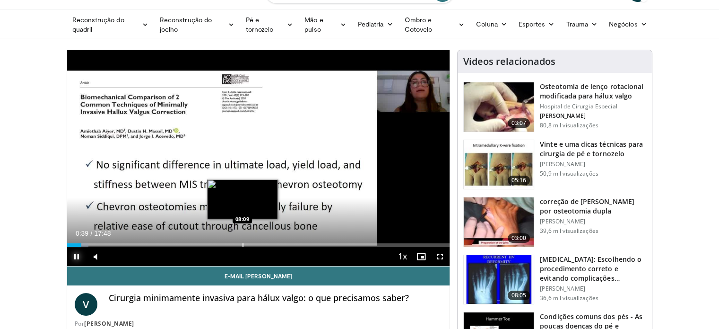
click at [244, 245] on div "Progress Bar" at bounding box center [243, 245] width 1 height 4
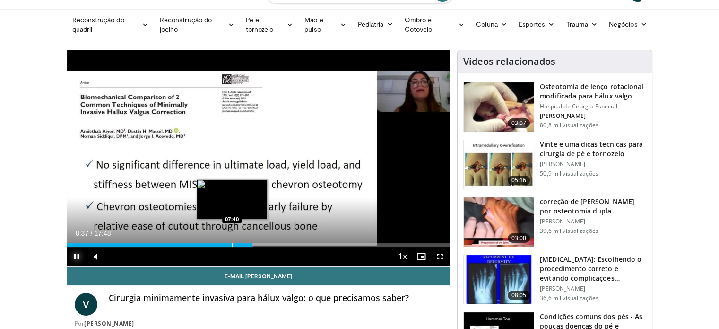
click at [231, 244] on div "08:37" at bounding box center [159, 245] width 185 height 4
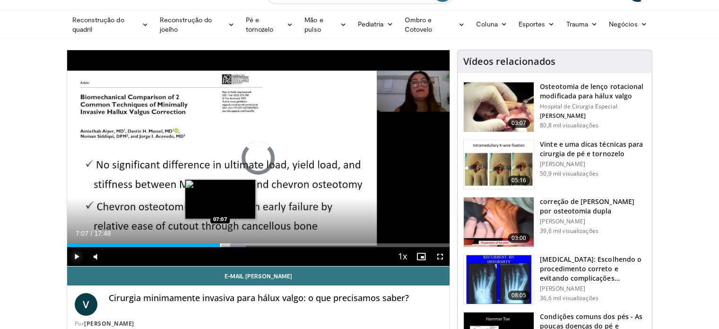
click at [220, 244] on div "Progress Bar" at bounding box center [220, 245] width 1 height 4
click at [223, 245] on div "Progress Bar" at bounding box center [223, 245] width 1 height 4
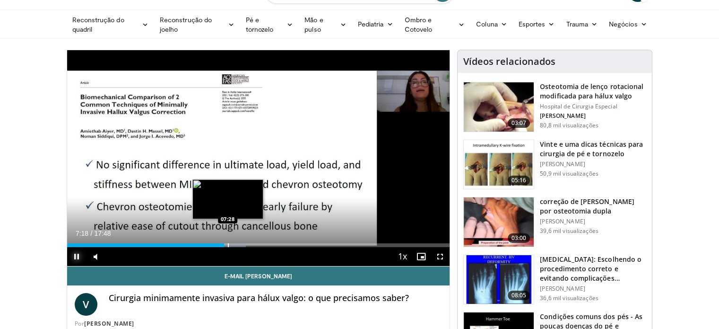
click at [228, 244] on div "Progress Bar" at bounding box center [228, 245] width 1 height 4
click at [235, 244] on div "Progress Bar" at bounding box center [235, 245] width 1 height 4
click at [239, 245] on div "Progress Bar" at bounding box center [239, 245] width 1 height 4
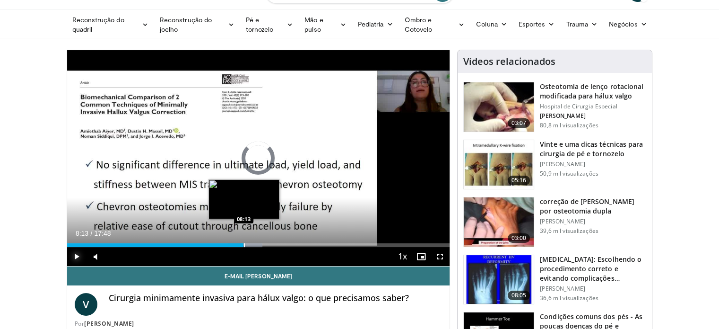
click at [244, 244] on div "Progress Bar" at bounding box center [244, 245] width 1 height 4
click at [246, 245] on div "Loaded : 52.41% 08:21 08:17" at bounding box center [258, 245] width 383 height 4
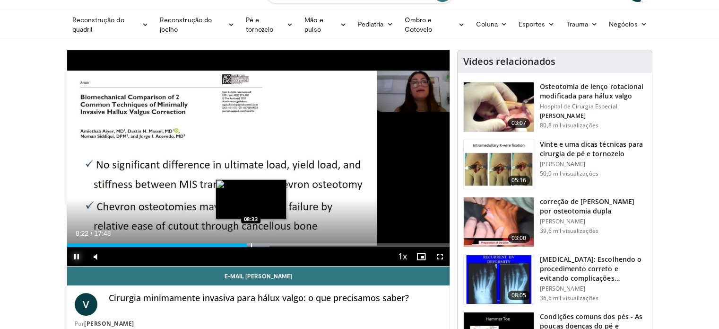
click at [251, 245] on div "Progress Bar" at bounding box center [251, 245] width 1 height 4
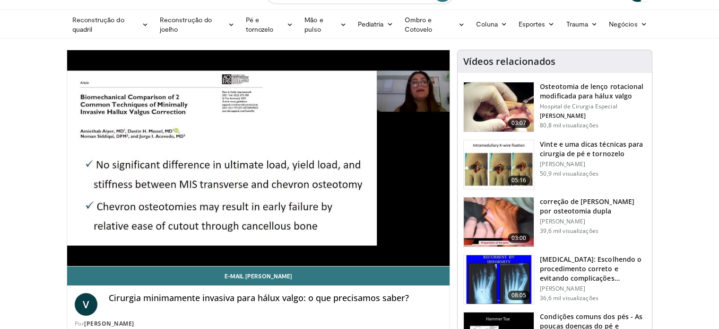
click at [257, 244] on video-js "**********" at bounding box center [258, 158] width 383 height 216
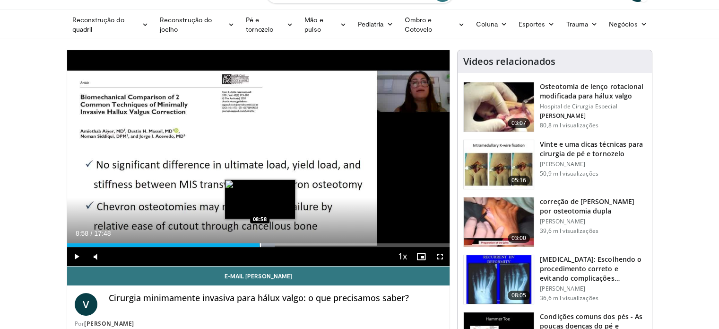
click at [260, 243] on div "Progress Bar" at bounding box center [260, 245] width 1 height 4
click at [268, 244] on div "Progress Bar" at bounding box center [268, 245] width 1 height 4
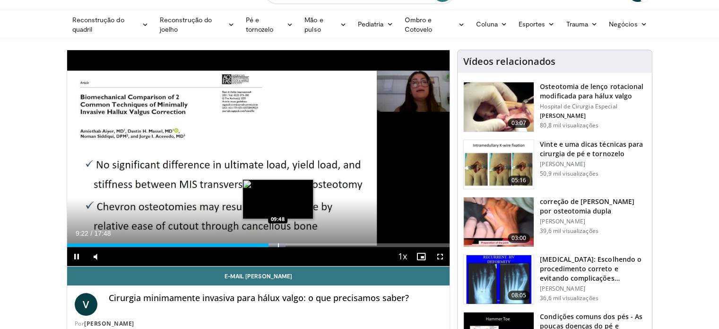
click at [278, 244] on div "Progress Bar" at bounding box center [278, 245] width 1 height 4
click at [281, 244] on div "Progress Bar" at bounding box center [281, 245] width 1 height 4
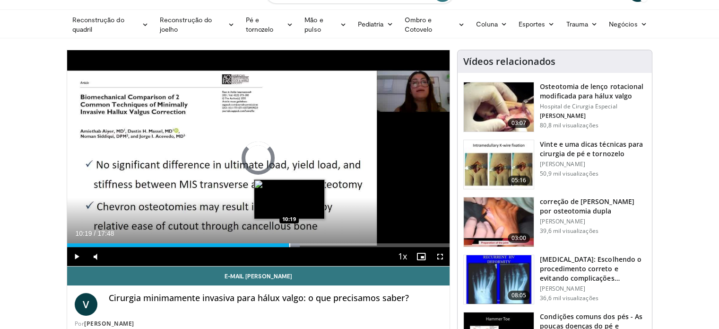
click at [289, 242] on div "Loaded : 60.84% 10:19 10:19" at bounding box center [258, 242] width 383 height 9
click at [297, 244] on div "Progress Bar" at bounding box center [297, 245] width 1 height 4
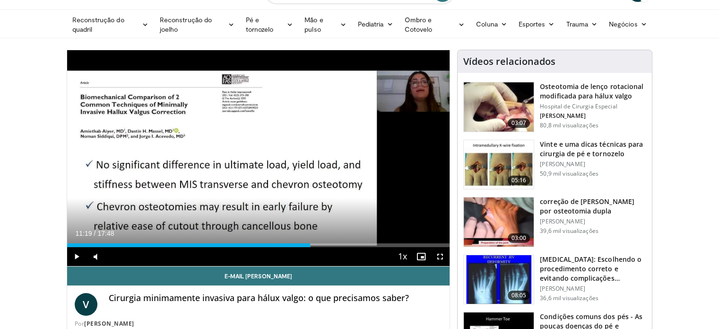
click at [311, 243] on div "Progress Bar" at bounding box center [311, 245] width 1 height 4
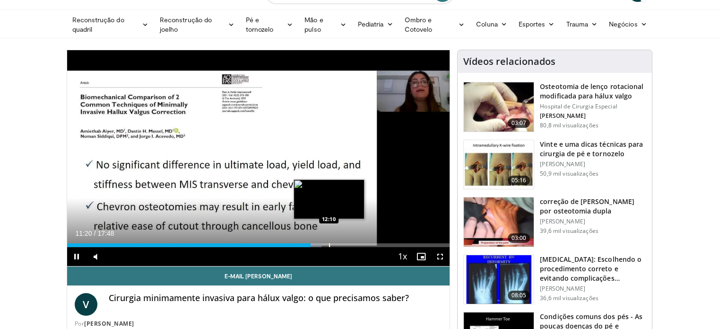
click at [329, 243] on div "Progress Bar" at bounding box center [329, 245] width 1 height 4
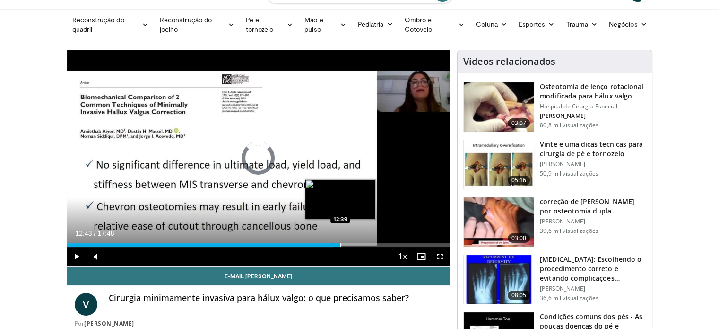
click at [341, 243] on div "Progress Bar" at bounding box center [341, 245] width 1 height 4
click at [353, 245] on div "Progress Bar" at bounding box center [353, 245] width 1 height 4
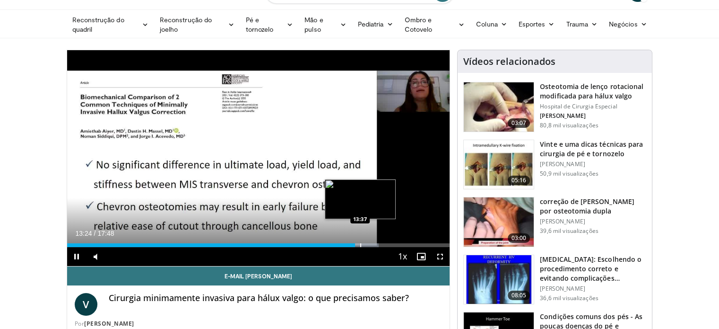
click at [360, 242] on div "Loaded : 81.43% 13:37 13:37" at bounding box center [258, 242] width 383 height 9
click at [372, 243] on div "Progress Bar" at bounding box center [372, 245] width 1 height 4
click at [384, 243] on div "Loaded : 86.11% 14:13 14:45" at bounding box center [258, 242] width 383 height 9
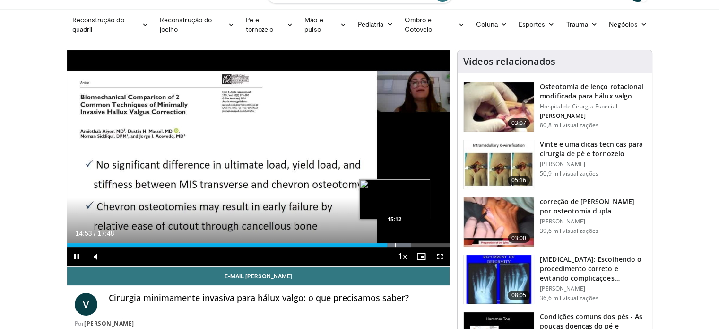
click at [395, 244] on div "Progress Bar" at bounding box center [395, 245] width 1 height 4
click at [408, 243] on div "Progress Bar" at bounding box center [408, 245] width 1 height 4
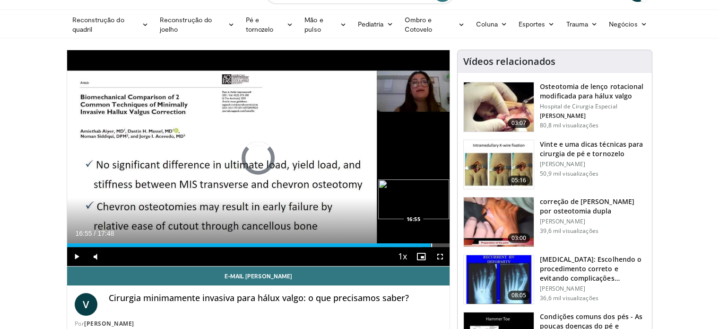
click at [431, 245] on div "Progress Bar" at bounding box center [431, 245] width 1 height 4
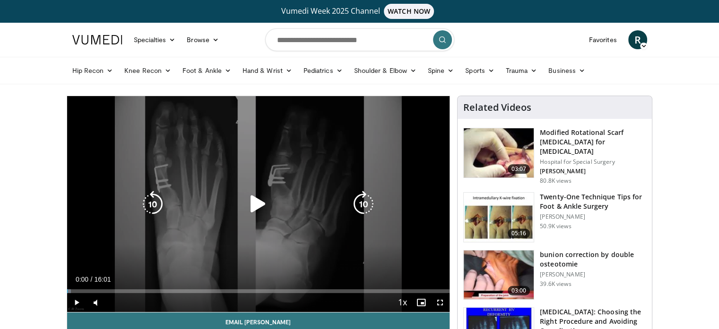
scroll to position [42, 0]
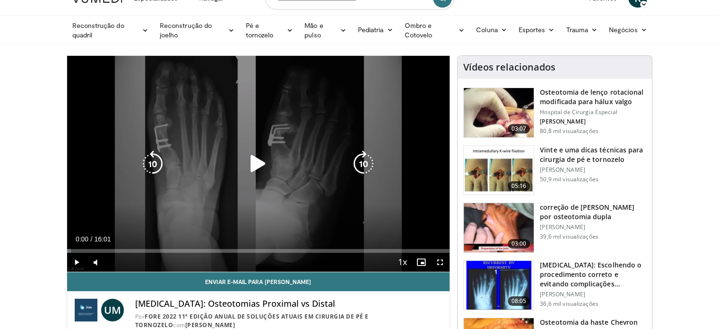
click at [262, 157] on icon "Video Player" at bounding box center [258, 163] width 26 height 26
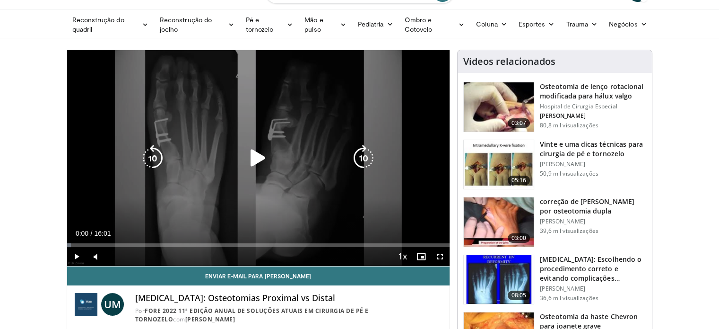
scroll to position [0, 0]
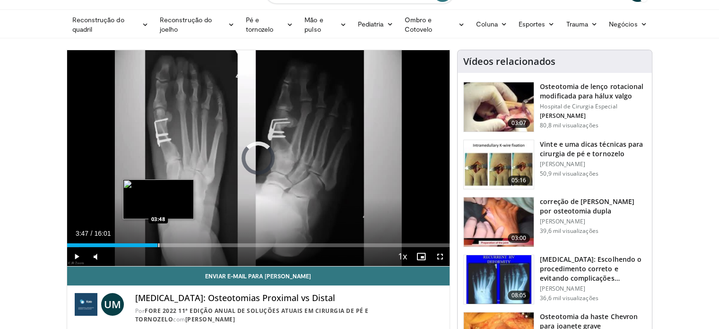
click at [157, 245] on div "Loaded : 3.12% 03:47 03:48" at bounding box center [258, 245] width 383 height 4
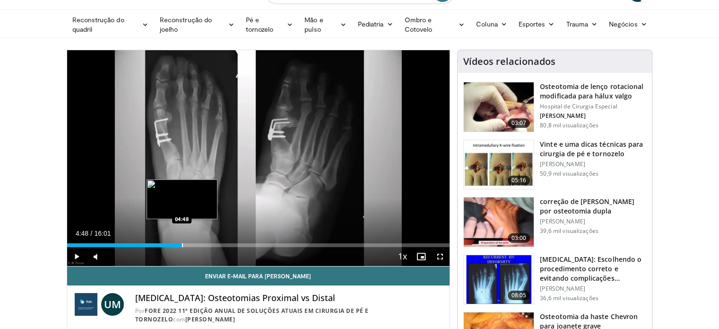
click at [182, 244] on div "Progress Bar" at bounding box center [182, 245] width 1 height 4
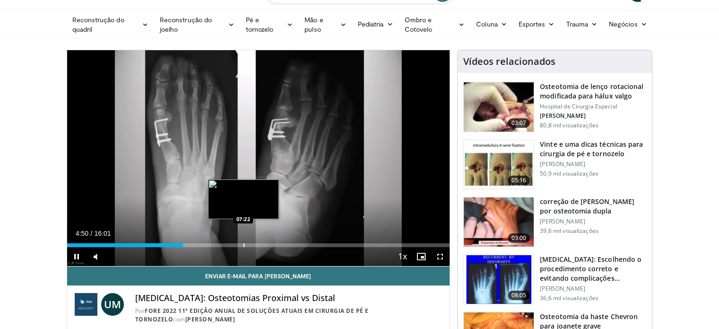
click at [242, 245] on div "Loaded : 33.03% 04:51 07:22" at bounding box center [258, 245] width 383 height 4
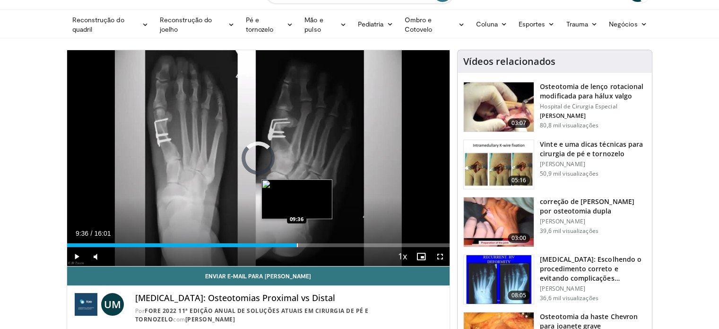
click at [297, 245] on div "Progress Bar" at bounding box center [297, 245] width 1 height 4
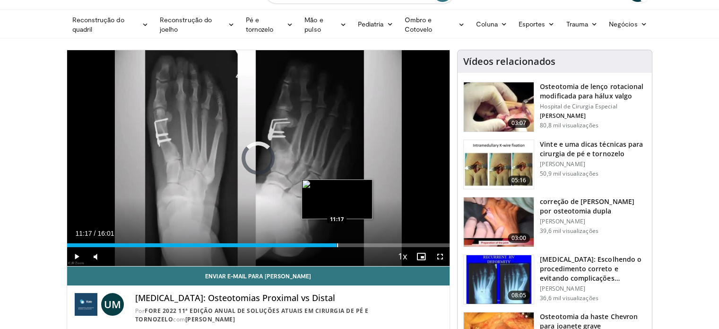
click at [337, 245] on div "Progress Bar" at bounding box center [337, 245] width 1 height 4
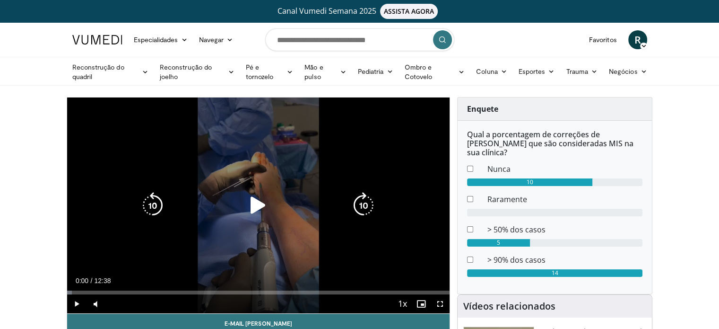
click at [258, 204] on icon "Video Player" at bounding box center [258, 205] width 26 height 26
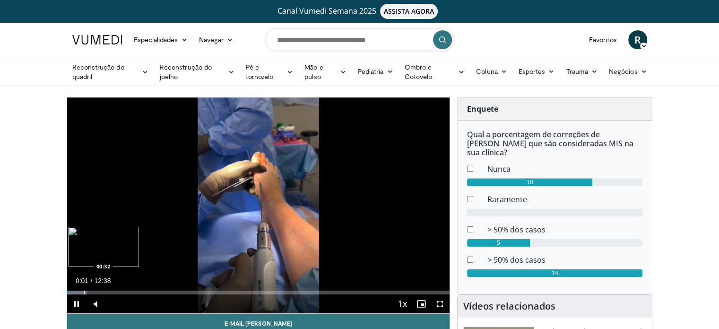
click at [84, 291] on div "Progress Bar" at bounding box center [84, 292] width 1 height 4
click at [93, 289] on div "Loaded : 13.07% 00:39 00:53" at bounding box center [258, 289] width 383 height 9
click at [112, 293] on div "Progress Bar" at bounding box center [112, 292] width 1 height 4
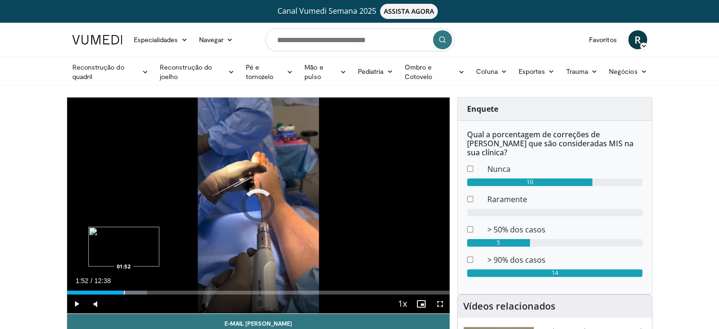
click at [124, 291] on div "Progress Bar" at bounding box center [124, 292] width 1 height 4
click at [138, 293] on div "Progress Bar" at bounding box center [138, 292] width 1 height 4
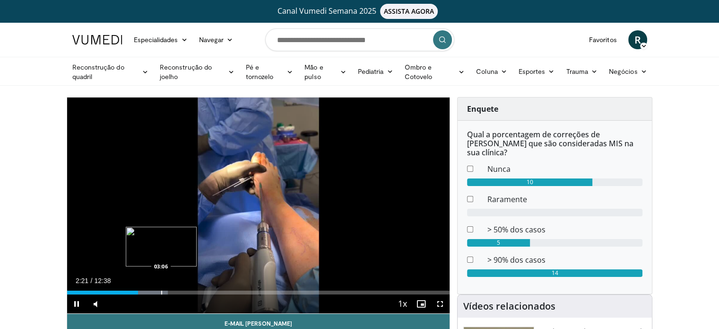
click at [161, 290] on div "Progress Bar" at bounding box center [161, 292] width 1 height 4
click at [198, 290] on div "Progress Bar" at bounding box center [198, 292] width 1 height 4
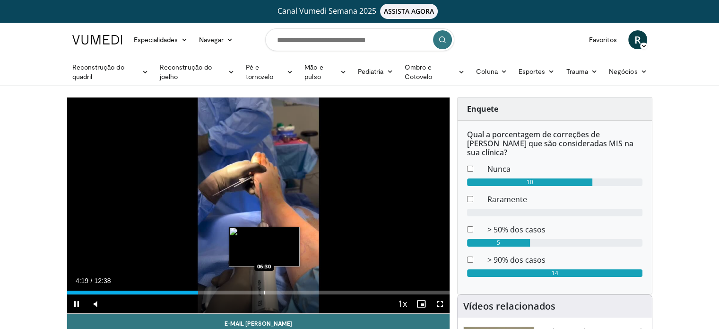
click at [264, 291] on div "Progress Bar" at bounding box center [264, 292] width 1 height 4
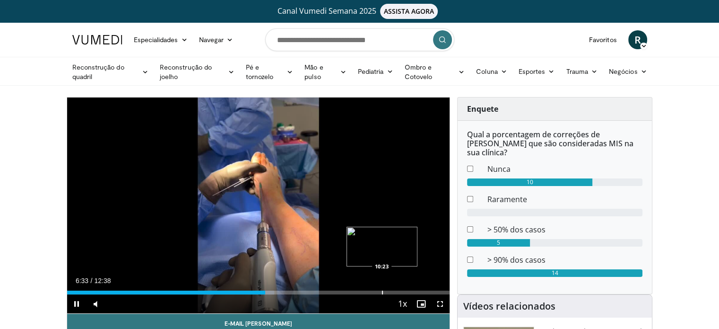
click at [382, 292] on div "Progress Bar" at bounding box center [382, 292] width 1 height 4
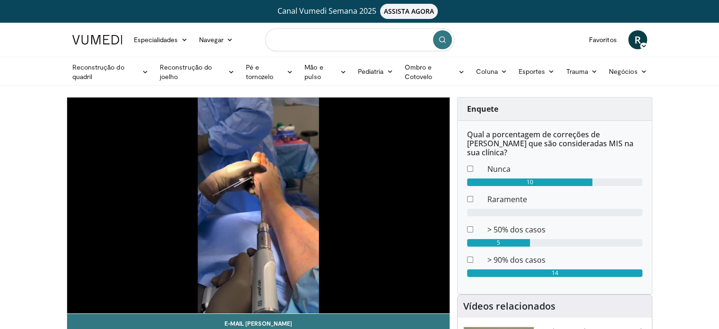
click at [341, 41] on input "Pesquisar tópicos, intervenções" at bounding box center [359, 39] width 189 height 23
type input "**********"
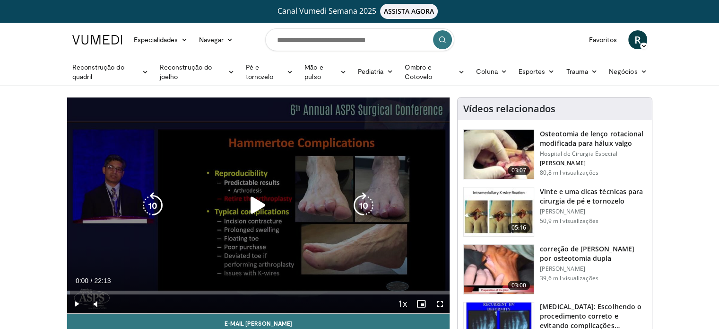
click at [246, 199] on icon "Video Player" at bounding box center [258, 205] width 26 height 26
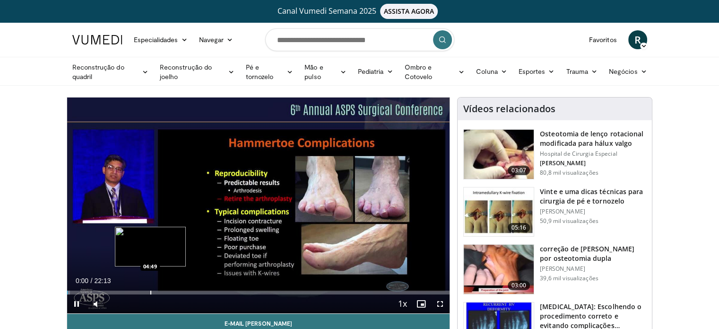
click at [149, 288] on div "Loaded : 0.75% 00:00 04:49" at bounding box center [258, 289] width 383 height 9
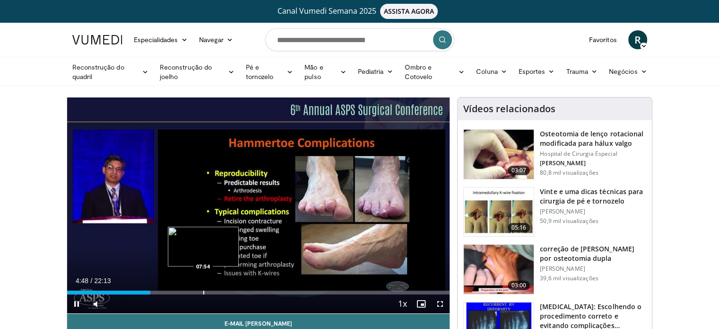
click at [202, 290] on video-js "**********" at bounding box center [258, 205] width 383 height 216
click at [253, 288] on div "Loaded : 24.77% 04:52 10:51" at bounding box center [258, 289] width 383 height 9
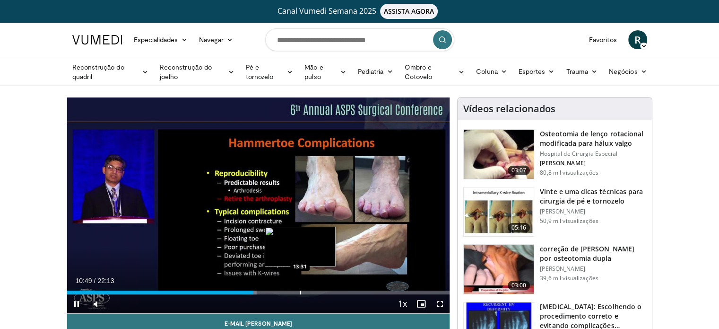
click at [300, 291] on div "Progress Bar" at bounding box center [300, 292] width 1 height 4
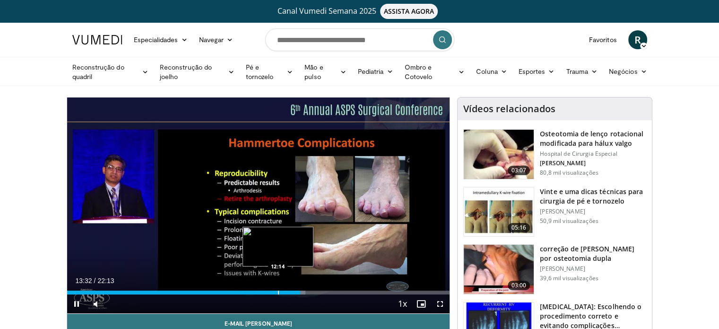
click at [278, 293] on div "Progress Bar" at bounding box center [278, 292] width 1 height 4
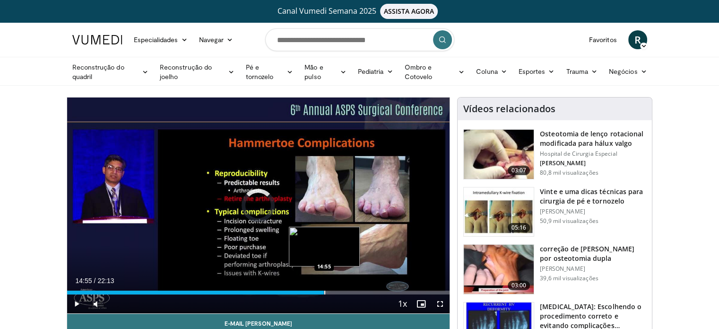
click at [324, 288] on div "Loaded : 60.25% 14:55 14:55" at bounding box center [258, 289] width 383 height 9
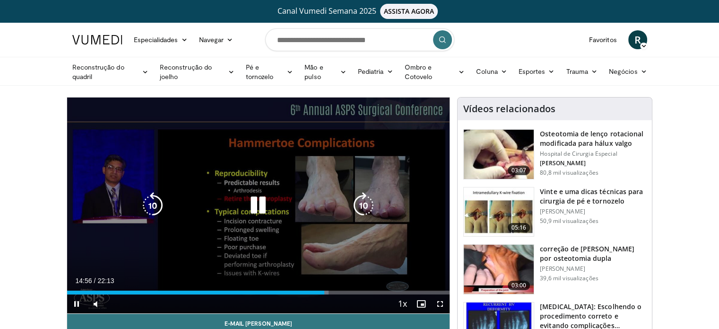
click at [266, 202] on icon "Video Player" at bounding box center [258, 205] width 26 height 26
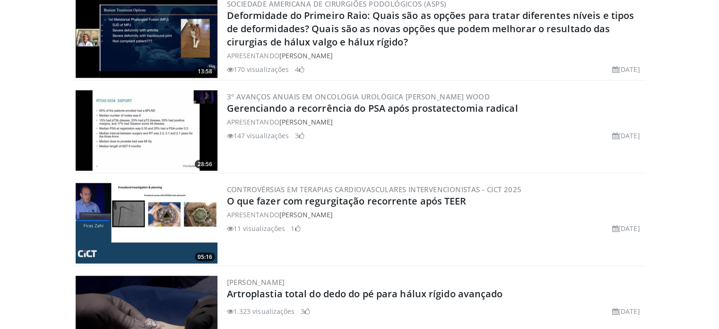
scroll to position [2342, 0]
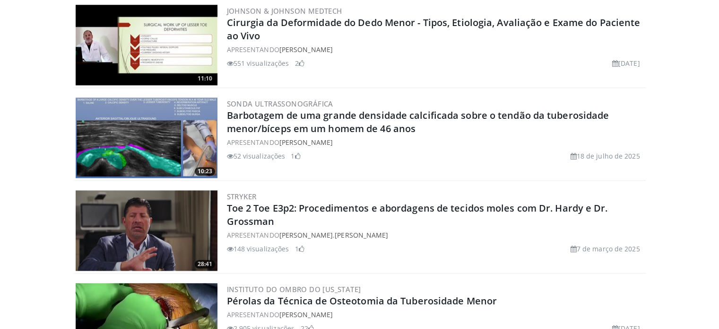
scroll to position [1040, 0]
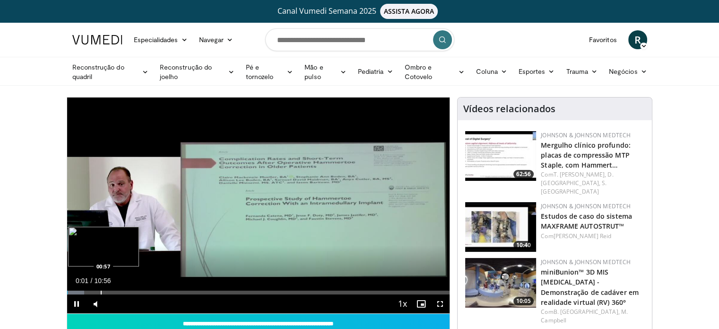
click at [100, 288] on div "Loaded : 4.52% 00:01 00:57" at bounding box center [258, 289] width 383 height 9
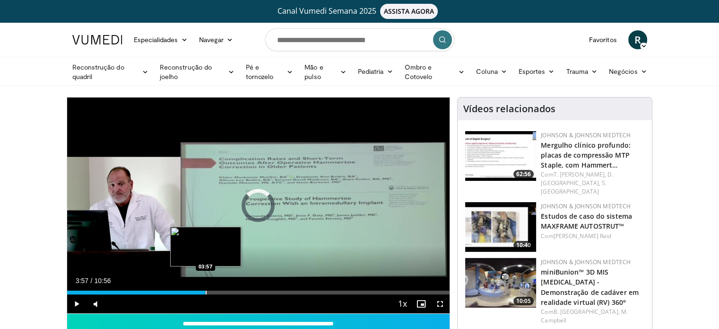
click at [206, 290] on div "Progress Bar" at bounding box center [206, 292] width 1 height 4
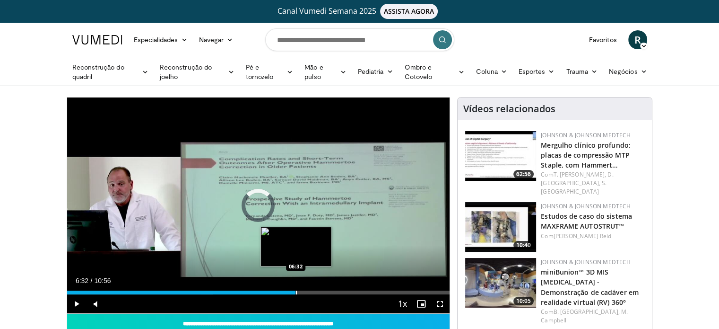
click at [296, 290] on div "Progress Bar" at bounding box center [296, 292] width 1 height 4
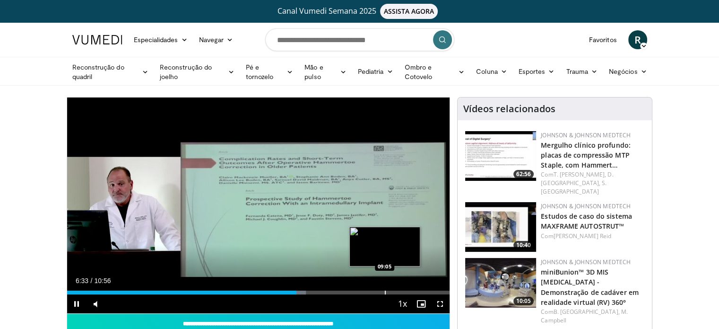
click at [384, 289] on div "Loaded : 62.47% 06:33 09:05" at bounding box center [258, 289] width 383 height 9
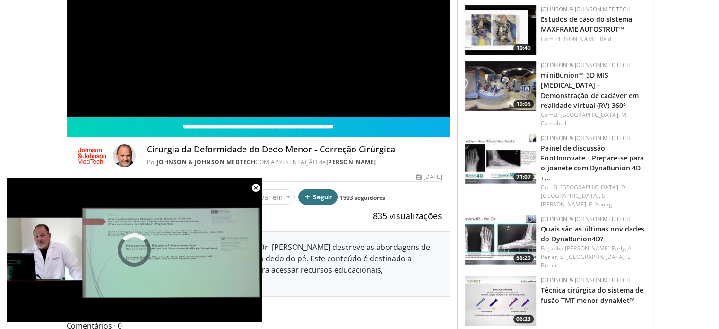
scroll to position [331, 0]
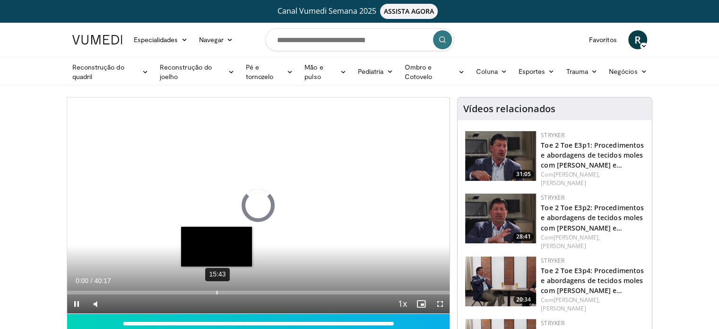
drag, startPoint x: 216, startPoint y: 289, endPoint x: 233, endPoint y: 291, distance: 17.6
click at [217, 290] on div "15:43" at bounding box center [217, 292] width 1 height 4
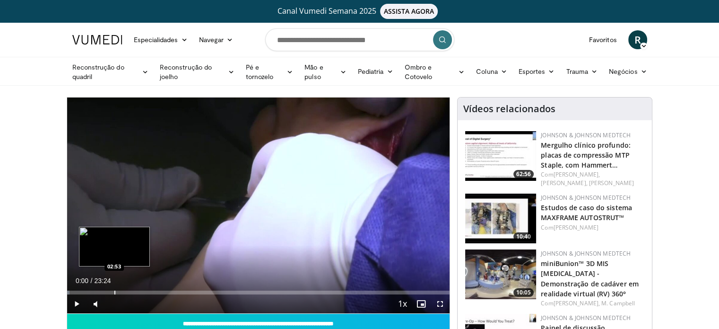
click at [114, 293] on div "Loaded : 0.70% 00:00 02:53" at bounding box center [258, 292] width 383 height 4
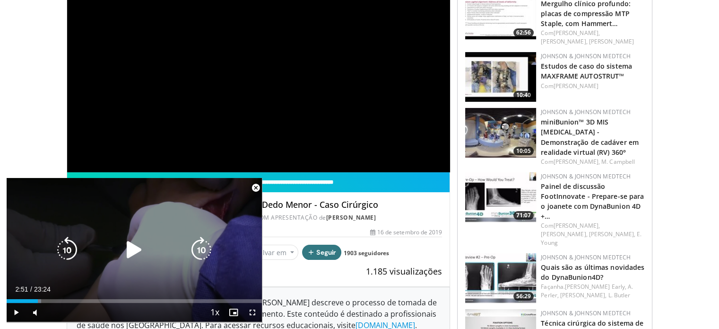
scroll to position [142, 0]
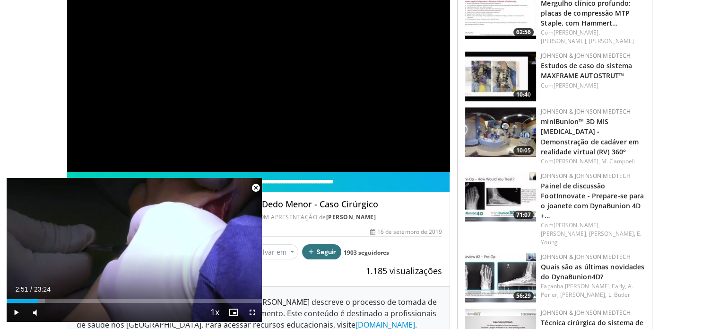
click at [256, 187] on span "Video Player" at bounding box center [255, 187] width 19 height 19
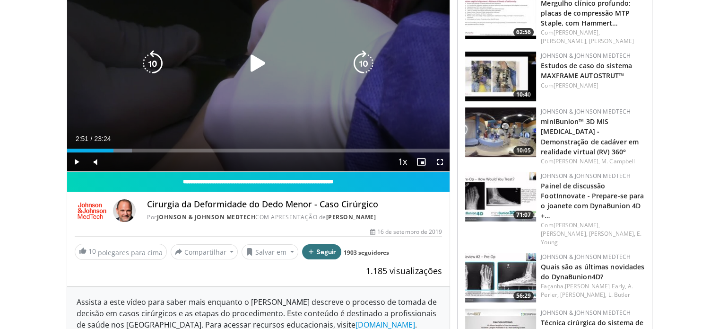
click at [262, 59] on icon "Video Player" at bounding box center [258, 63] width 26 height 26
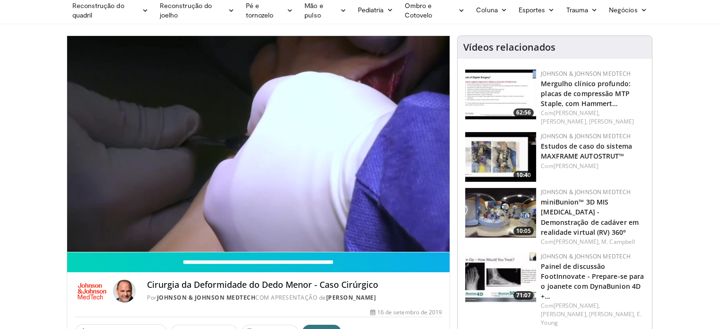
scroll to position [47, 0]
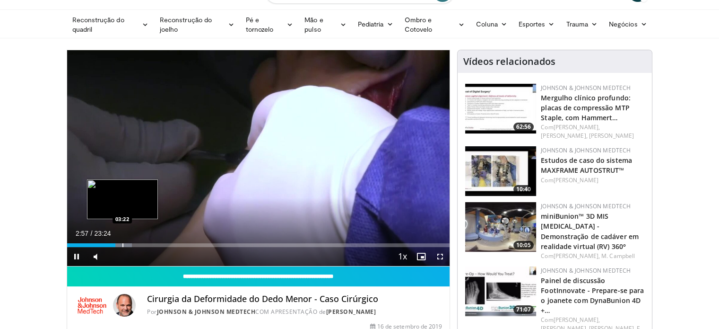
click at [122, 243] on div "Progress Bar" at bounding box center [122, 245] width 1 height 4
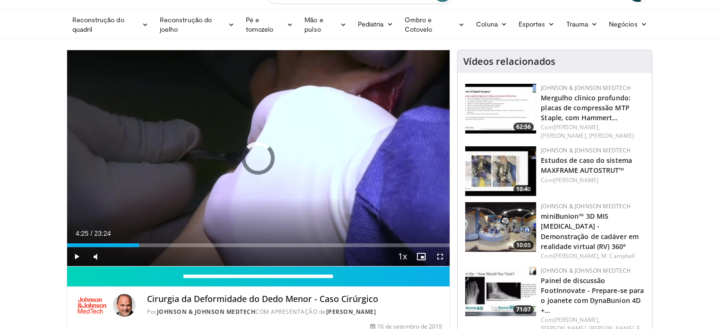
click at [139, 243] on div "Loaded : 17.66% 03:24 04:16" at bounding box center [258, 245] width 383 height 4
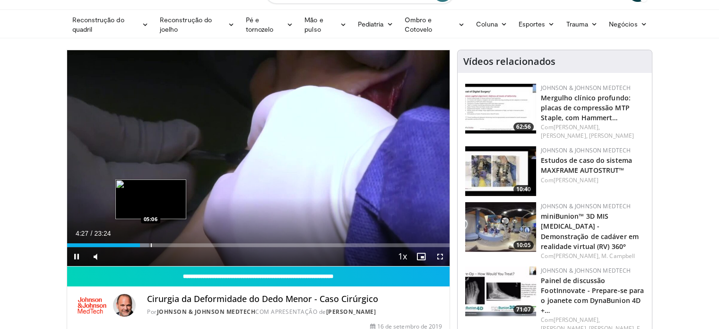
click at [151, 243] on div "Progress Bar" at bounding box center [151, 245] width 1 height 4
click at [165, 243] on div "Progress Bar" at bounding box center [165, 245] width 1 height 4
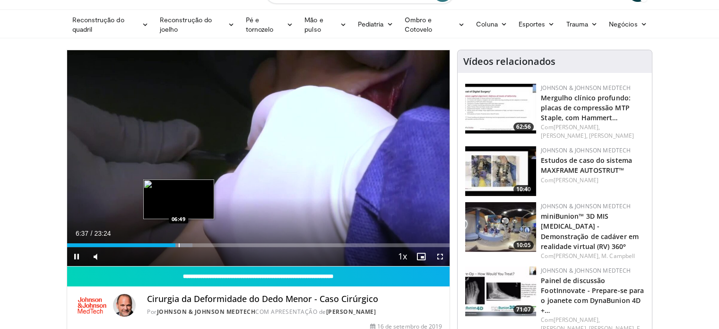
click at [179, 243] on div "Progress Bar" at bounding box center [179, 245] width 1 height 4
click at [186, 244] on div "Progress Bar" at bounding box center [186, 245] width 1 height 4
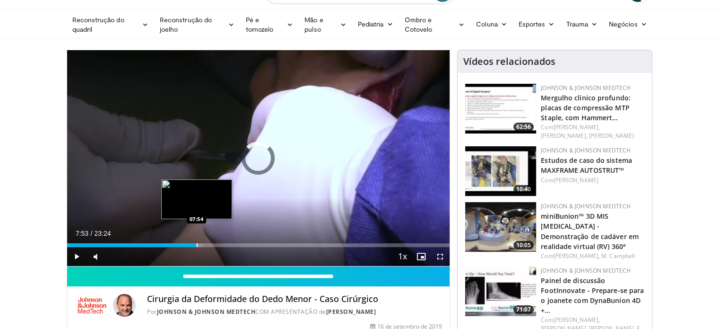
click at [196, 242] on div "Loaded : 35.65% 07:53 07:54" at bounding box center [258, 242] width 383 height 9
click at [202, 244] on div "Progress Bar" at bounding box center [202, 245] width 1 height 4
click at [206, 243] on div "Progress Bar" at bounding box center [206, 245] width 1 height 4
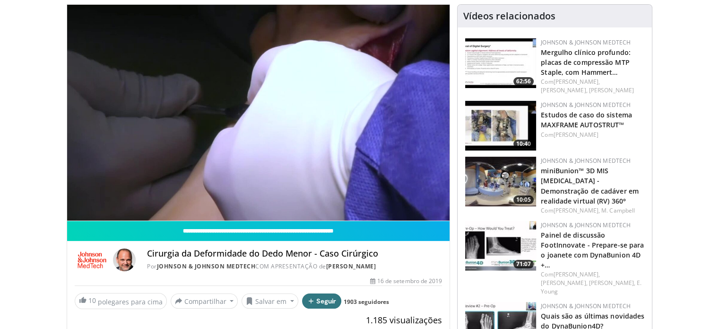
scroll to position [95, 0]
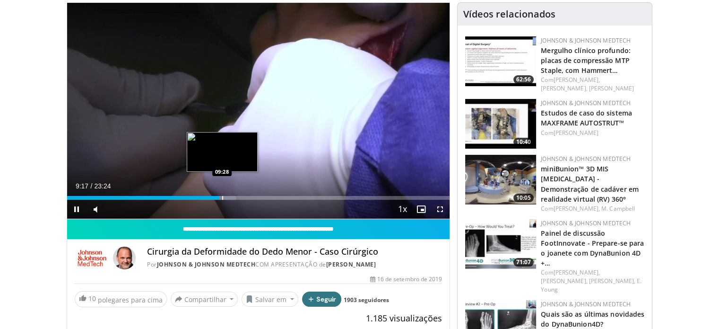
click at [222, 194] on div "Loaded : 44.20% 09:17 09:28" at bounding box center [258, 195] width 383 height 9
click at [236, 198] on div "Progress Bar" at bounding box center [236, 198] width 1 height 4
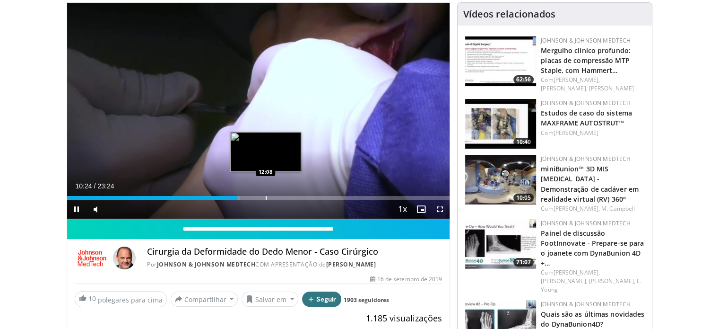
click at [266, 196] on div "Progress Bar" at bounding box center [266, 198] width 1 height 4
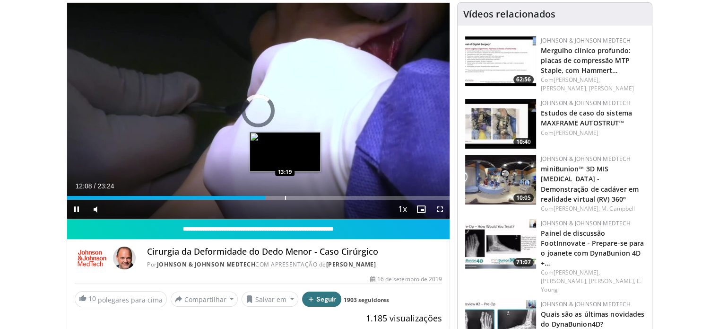
click at [285, 198] on div "Progress Bar" at bounding box center [285, 198] width 1 height 4
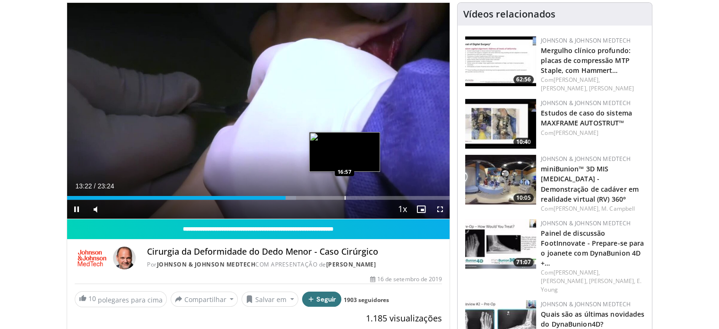
click at [345, 196] on div "Progress Bar" at bounding box center [345, 198] width 1 height 4
click at [330, 194] on div "Loaded : 75.57% 16:58 16:05" at bounding box center [258, 195] width 383 height 9
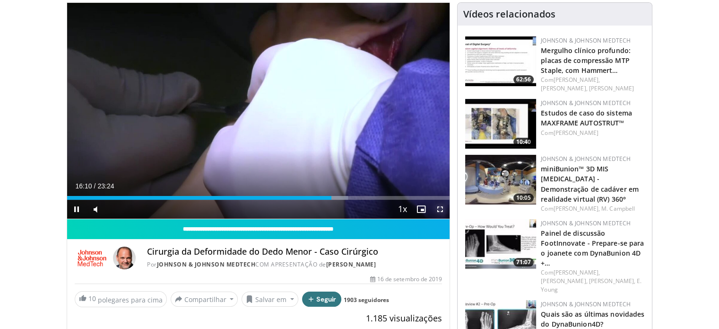
click at [439, 210] on span "Video Player" at bounding box center [440, 209] width 19 height 19
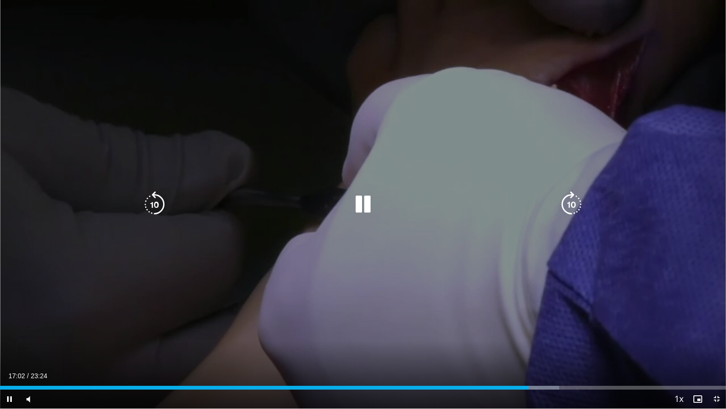
click at [362, 197] on icon "Video Player" at bounding box center [363, 204] width 26 height 26
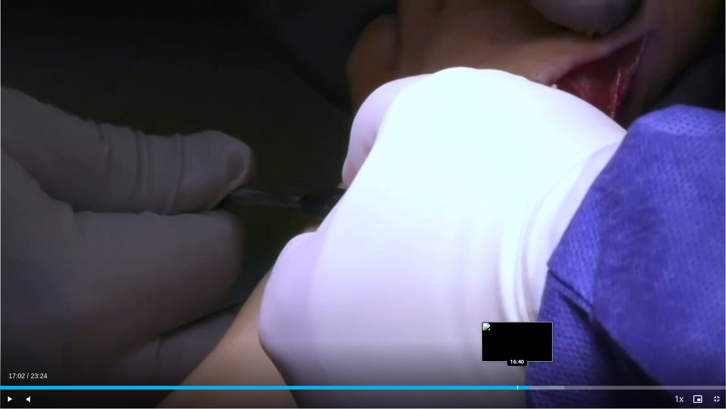
click at [517, 328] on div "Progress Bar" at bounding box center [517, 387] width 1 height 4
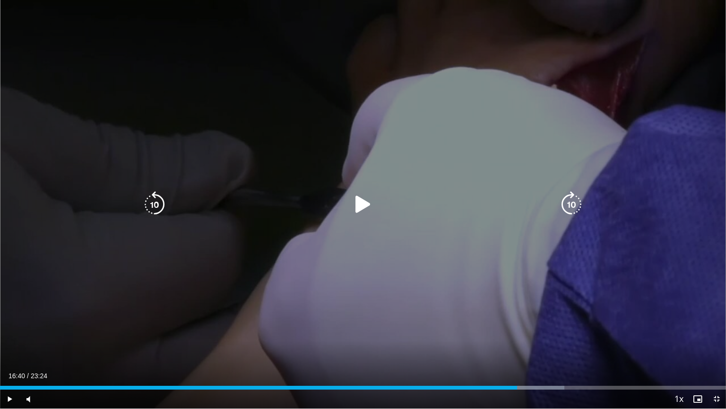
click at [366, 233] on div "10 seconds Tap to unmute" at bounding box center [363, 204] width 726 height 408
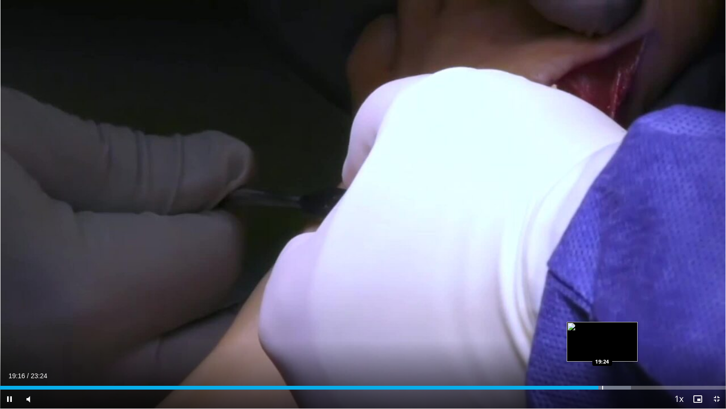
click at [603, 328] on div "Progress Bar" at bounding box center [603, 387] width 1 height 4
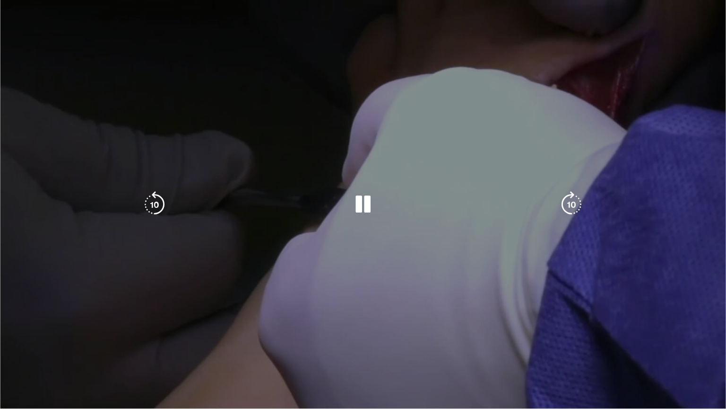
click at [615, 328] on video-js "**********" at bounding box center [363, 204] width 726 height 409
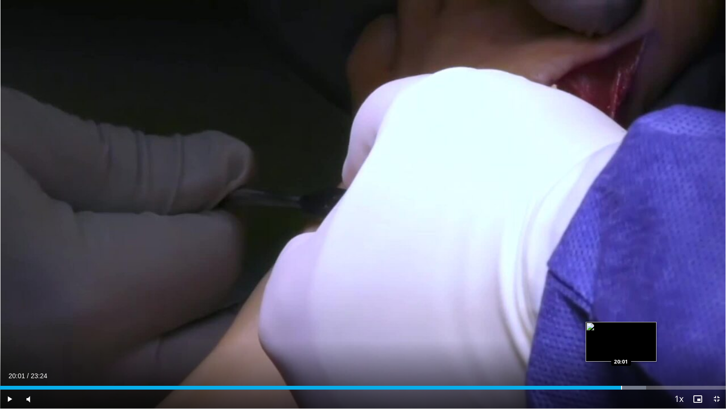
click at [621, 328] on div "Progress Bar" at bounding box center [621, 387] width 1 height 4
click at [636, 328] on div "Progress Bar" at bounding box center [636, 387] width 1 height 4
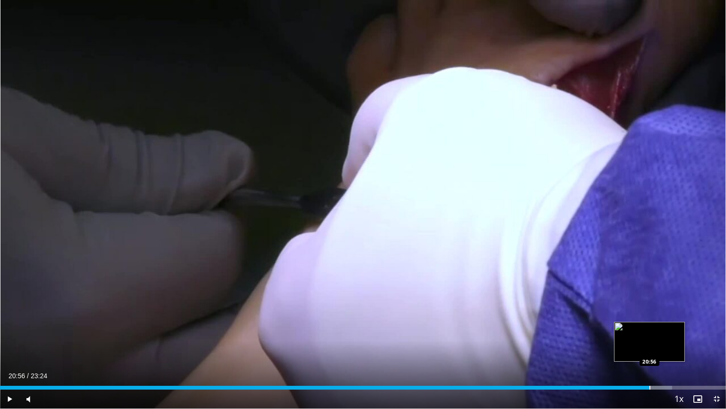
click at [650, 328] on div "Progress Bar" at bounding box center [650, 387] width 1 height 4
click at [656, 328] on div "Progress Bar" at bounding box center [656, 387] width 1 height 4
click at [655, 328] on div "Progress Bar" at bounding box center [655, 387] width 1 height 4
click at [665, 328] on div "Loaded : 95.38% 21:16 21:26" at bounding box center [363, 384] width 726 height 9
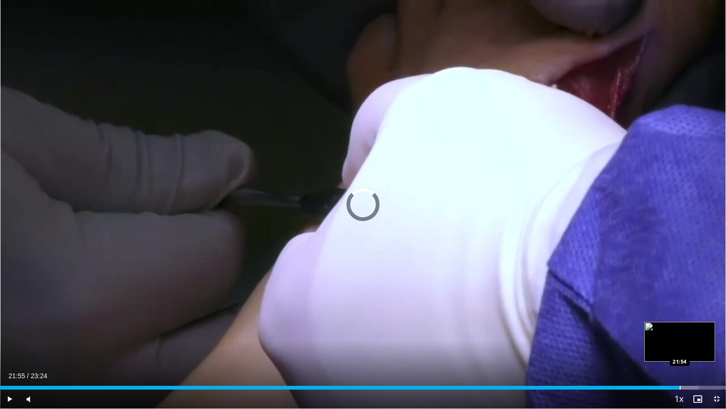
click at [681, 328] on div "Loaded : 96.24% 21:30 21:54" at bounding box center [363, 384] width 726 height 9
click at [689, 328] on div "Progress Bar" at bounding box center [694, 387] width 50 height 4
click at [696, 328] on video-js "**********" at bounding box center [363, 204] width 726 height 409
click at [700, 328] on div "Progress Bar" at bounding box center [700, 387] width 1 height 4
click at [708, 328] on div "Loaded : 100.00% 22:39 22:49" at bounding box center [363, 384] width 726 height 9
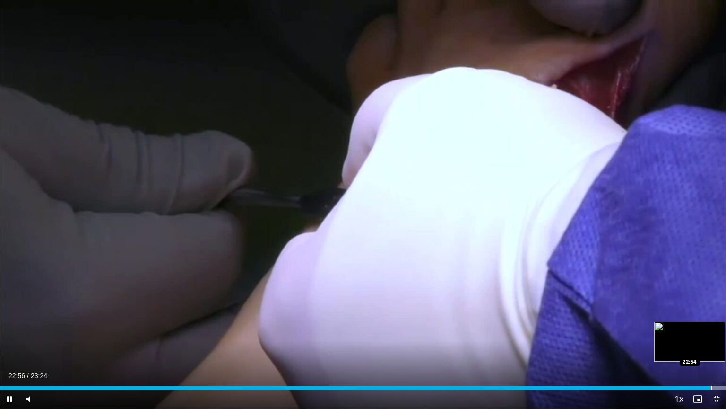
click at [714, 328] on div "Loaded : 100.00% 22:56 22:54" at bounding box center [363, 384] width 726 height 9
click at [718, 328] on div "Progress Bar" at bounding box center [718, 387] width 1 height 4
click at [719, 328] on div "Progress Bar" at bounding box center [722, 387] width 1 height 4
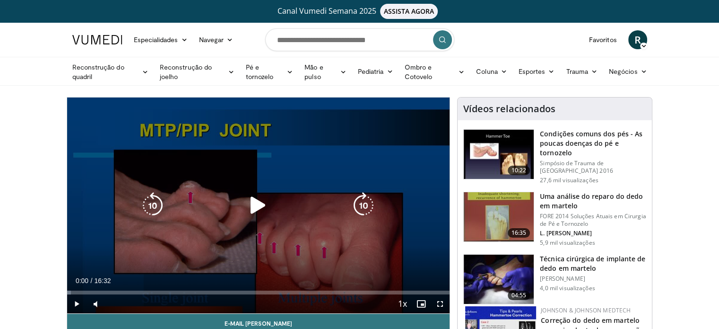
click at [261, 209] on icon "Video Player" at bounding box center [258, 205] width 26 height 26
click at [260, 204] on icon "Video Player" at bounding box center [258, 205] width 26 height 26
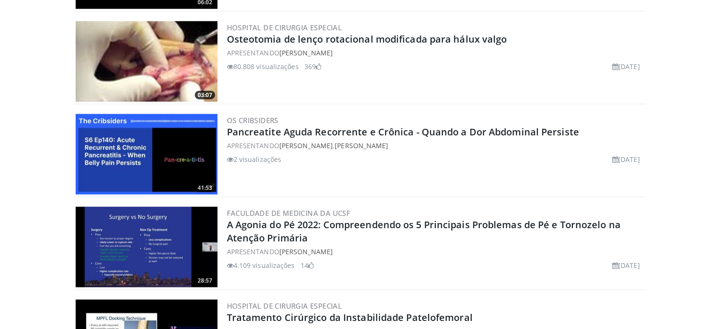
scroll to position [2412, 0]
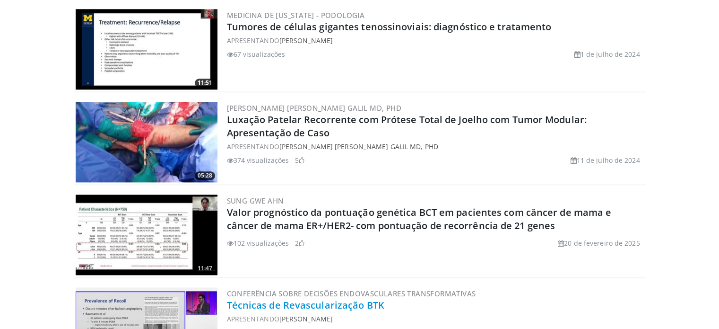
scroll to position [1182, 0]
